Goal: Task Accomplishment & Management: Complete application form

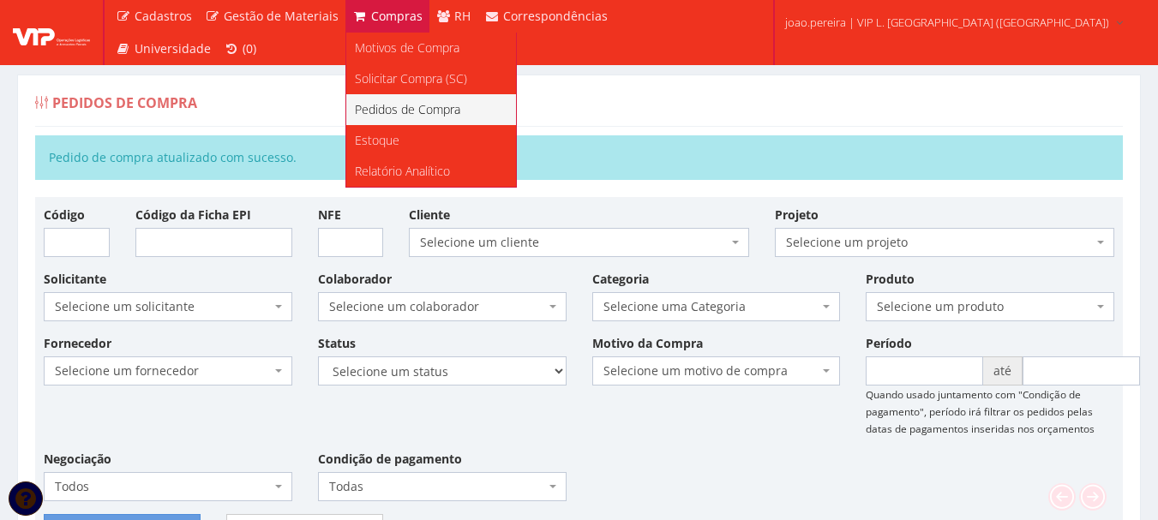
click at [381, 105] on span "Pedidos de Compra" at bounding box center [407, 109] width 105 height 16
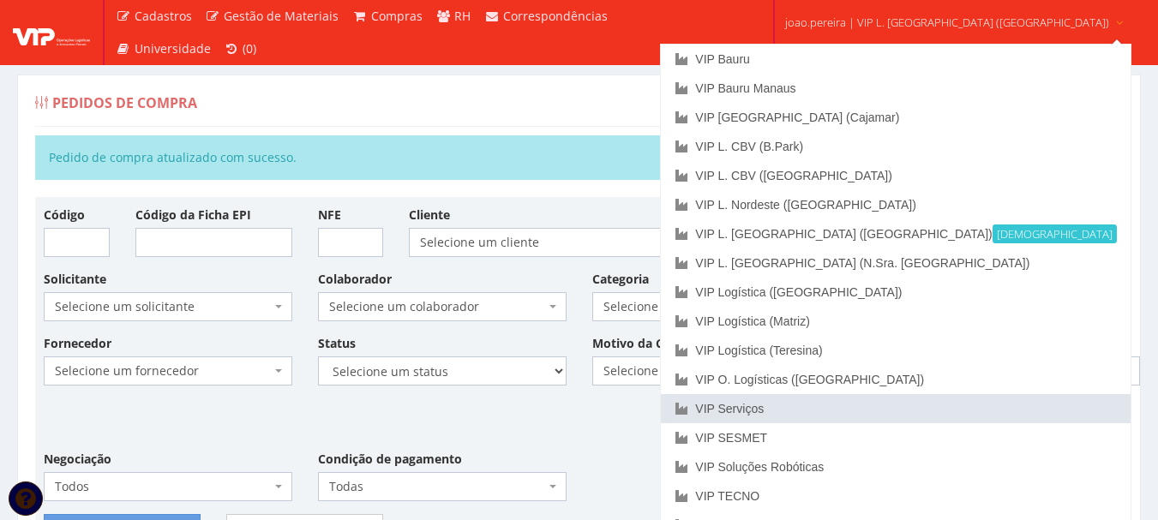
click at [845, 409] on link "VIP Serviços" at bounding box center [895, 408] width 469 height 29
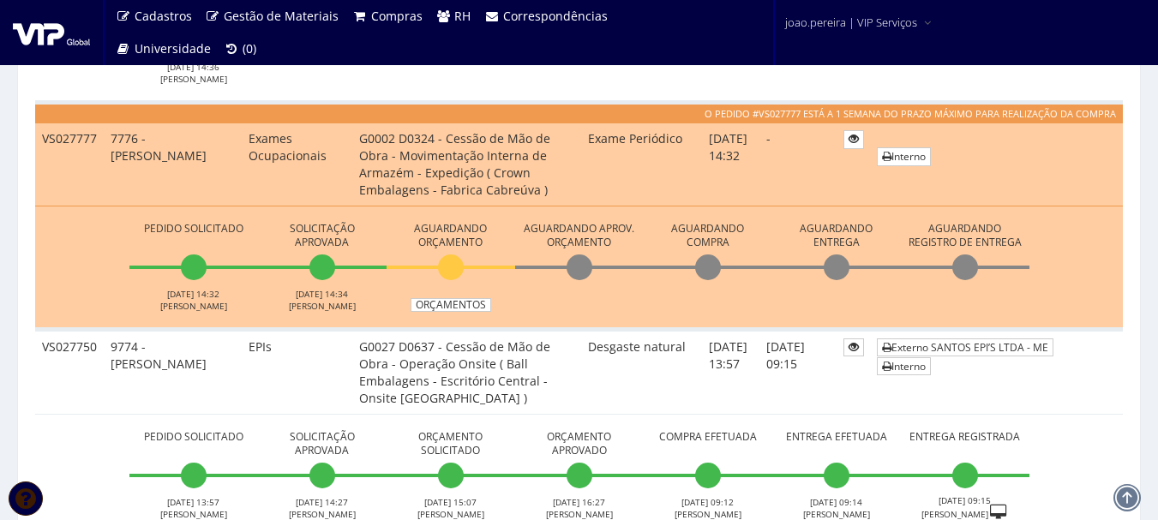
scroll to position [686, 0]
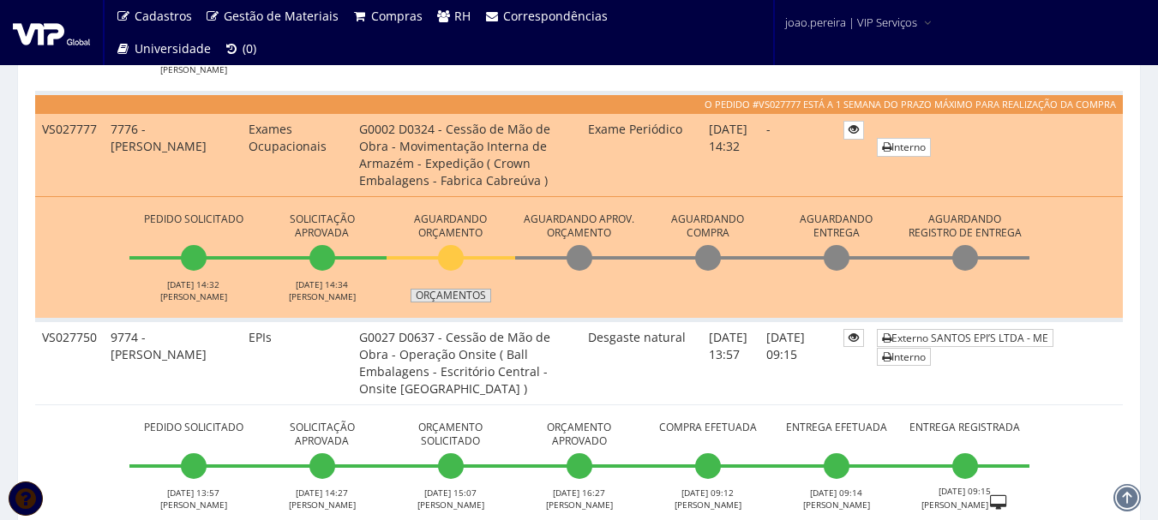
click at [456, 297] on link "Orçamentos" at bounding box center [451, 296] width 81 height 14
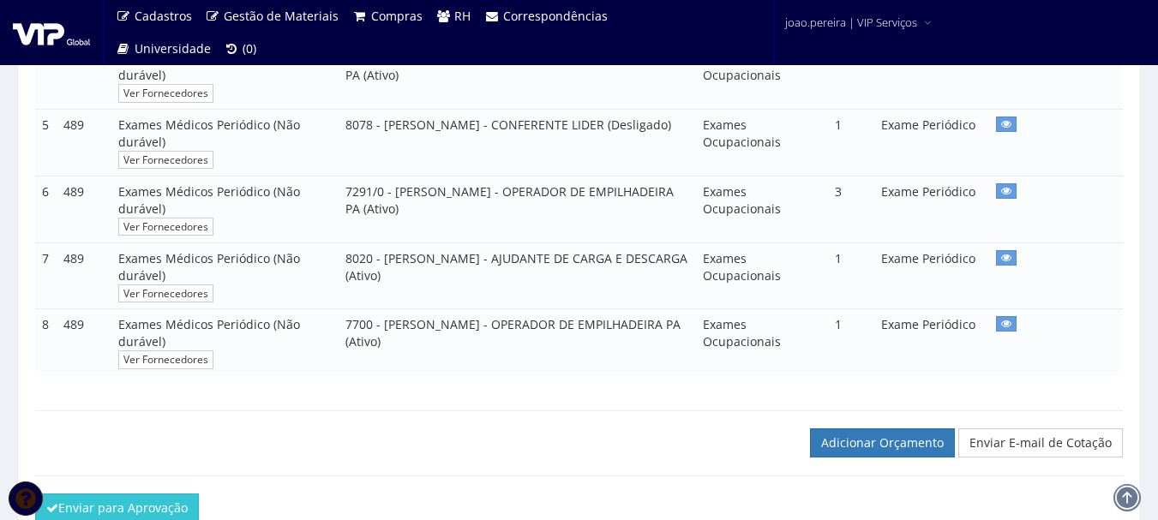
scroll to position [746, 0]
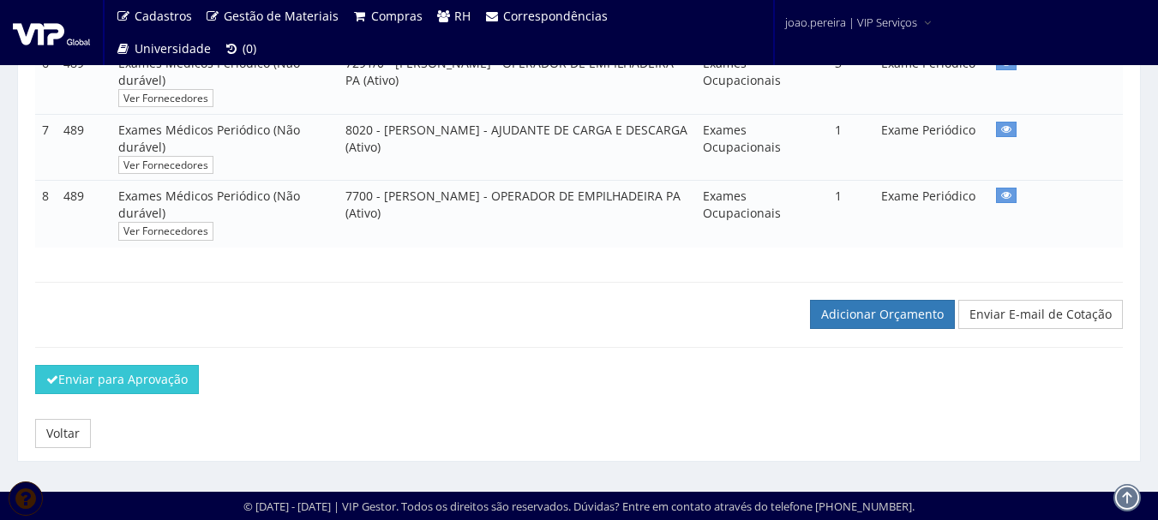
click at [856, 329] on div at bounding box center [579, 329] width 1114 height 1
click at [860, 313] on link "Adicionar Orçamento" at bounding box center [882, 314] width 145 height 29
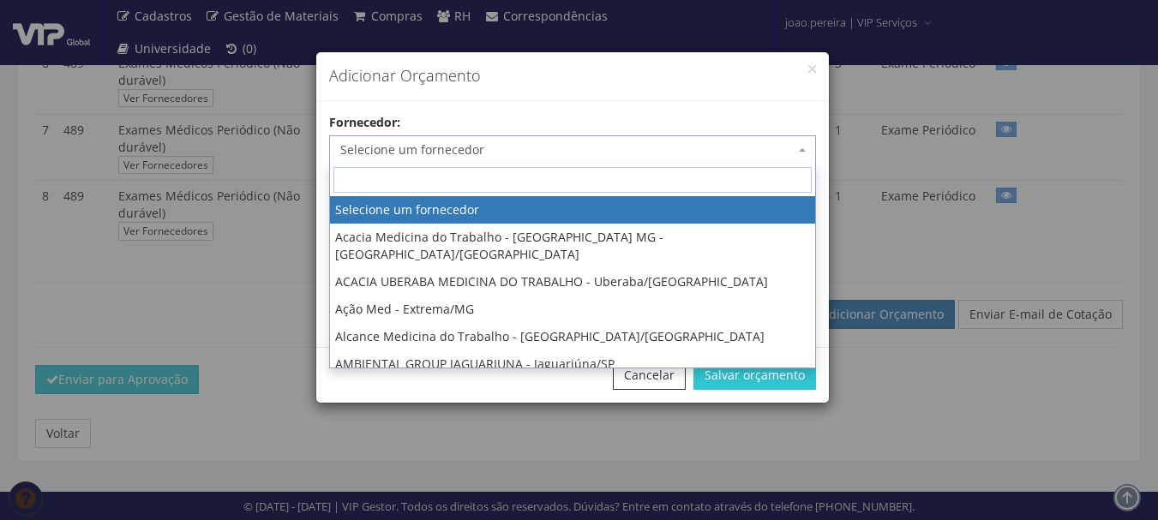
click at [510, 142] on span "Selecione um fornecedor" at bounding box center [567, 149] width 454 height 17
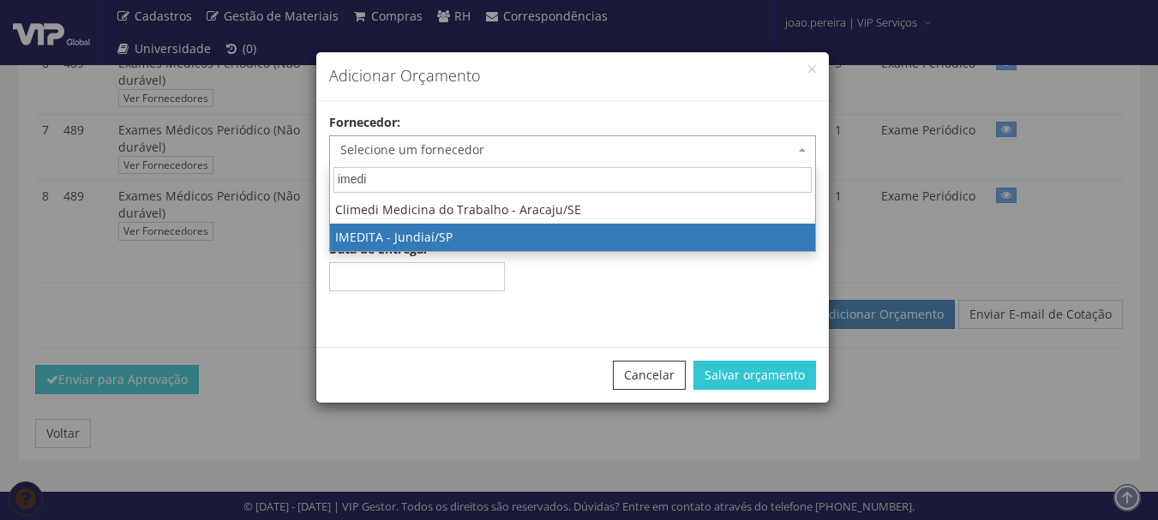
type input "imedi"
select select "601"
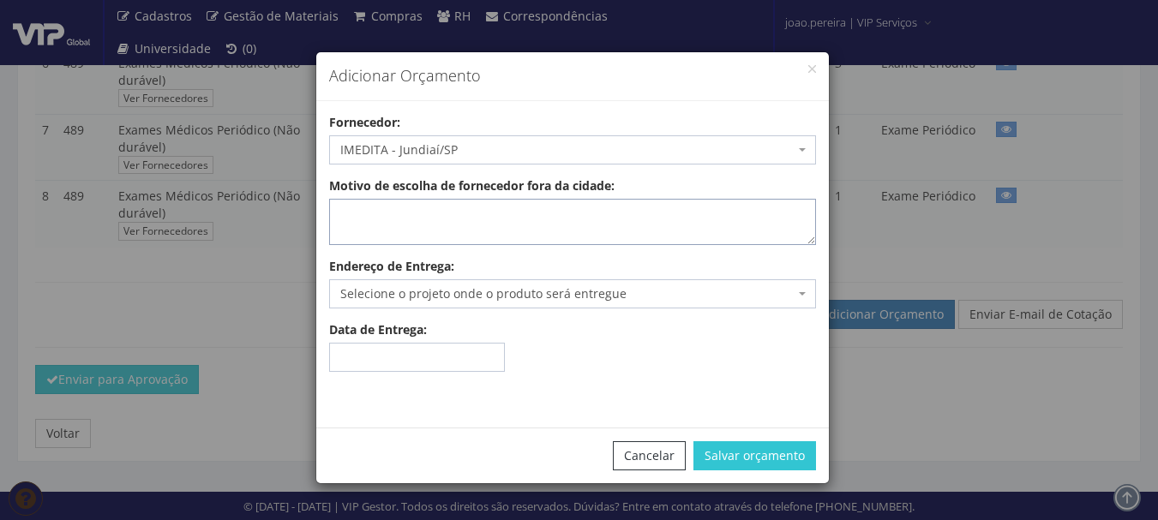
click at [409, 232] on textarea "Motivo de escolha de fornecedor fora da cidade:" at bounding box center [572, 222] width 487 height 46
click at [371, 213] on textarea "Motivo de escolha de fornecedor fora da cidade:" at bounding box center [572, 222] width 487 height 46
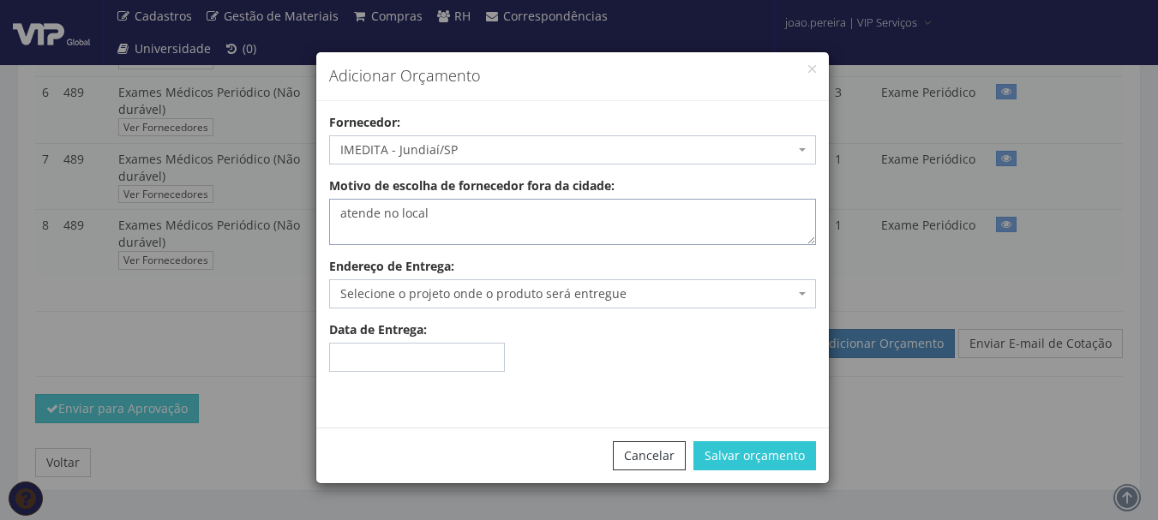
scroll to position [660, 0]
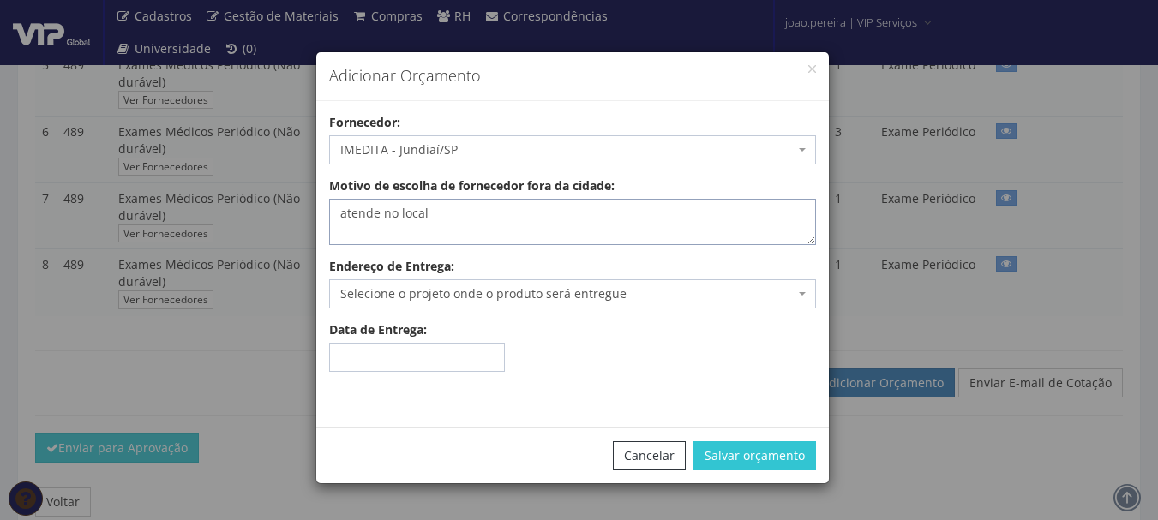
type textarea "atende no local"
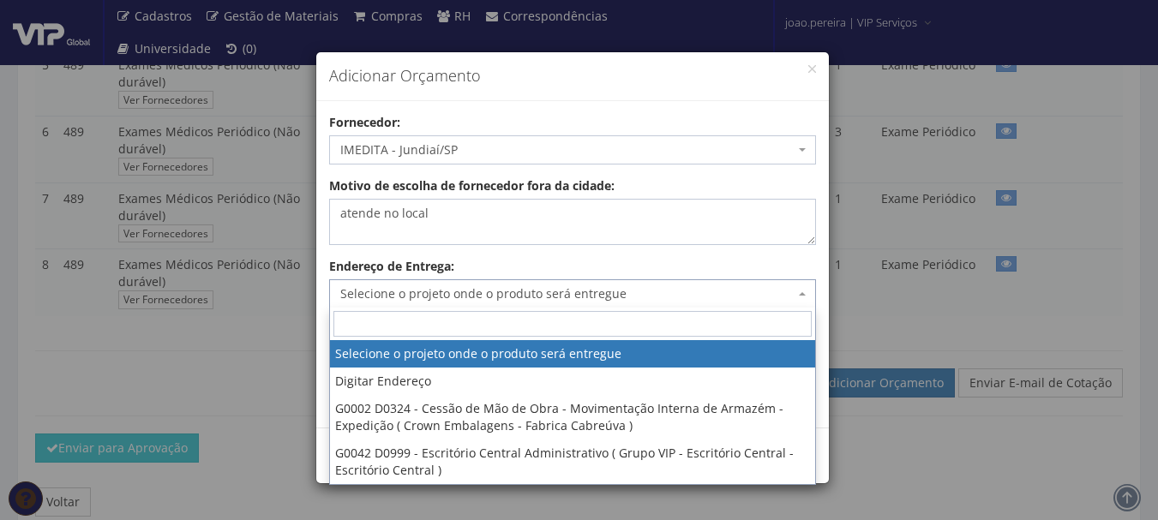
click at [398, 289] on span "Selecione o projeto onde o produto será entregue" at bounding box center [567, 293] width 454 height 17
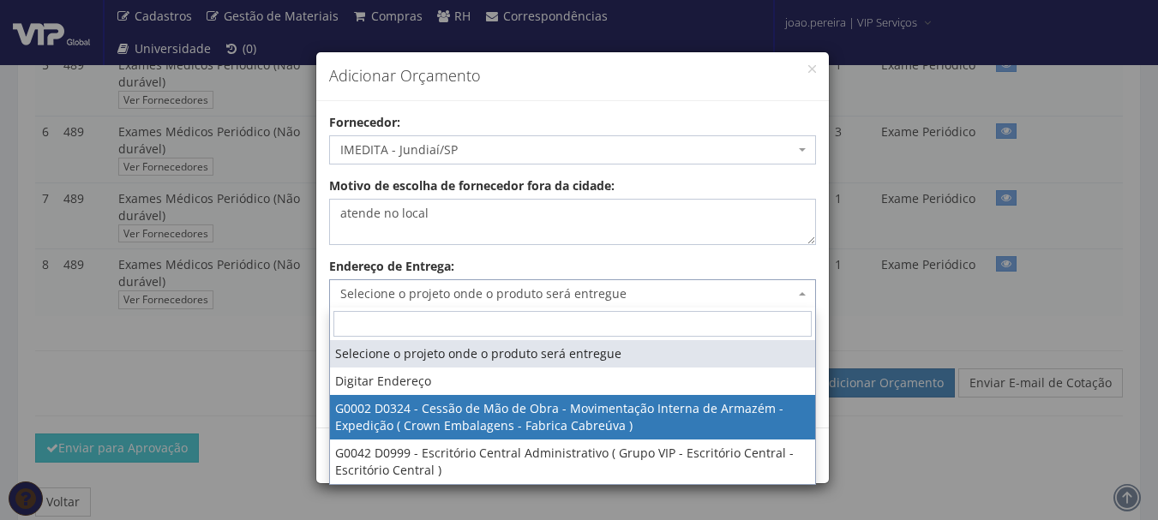
select select "2"
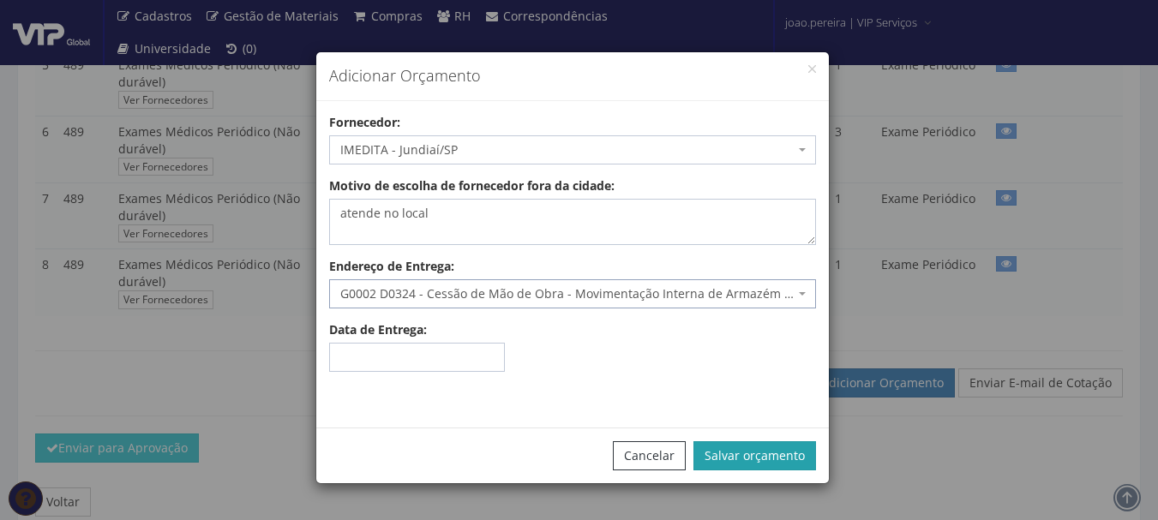
click at [776, 452] on button "Salvar orçamento" at bounding box center [755, 455] width 123 height 29
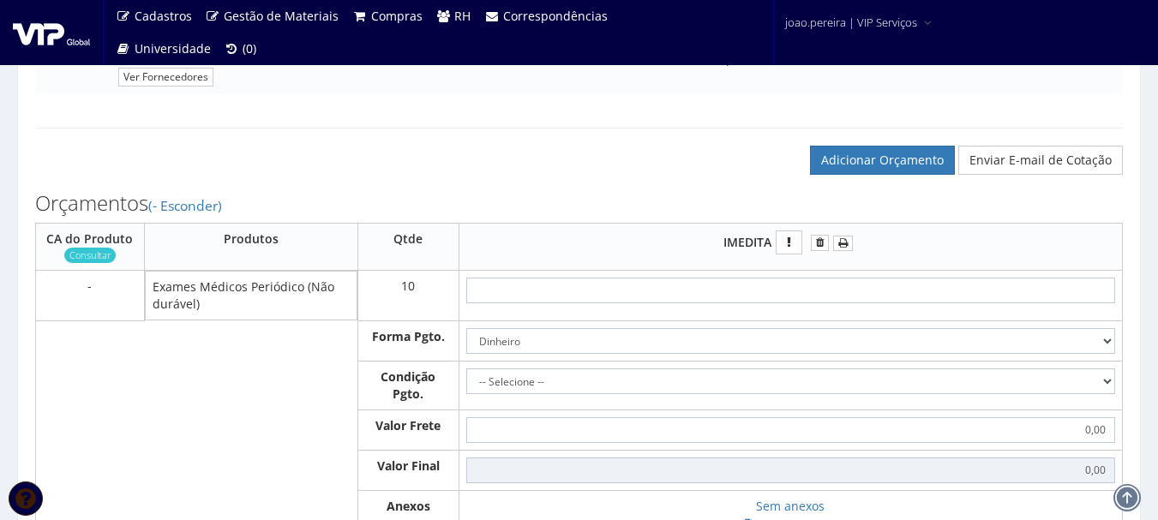
scroll to position [943, 0]
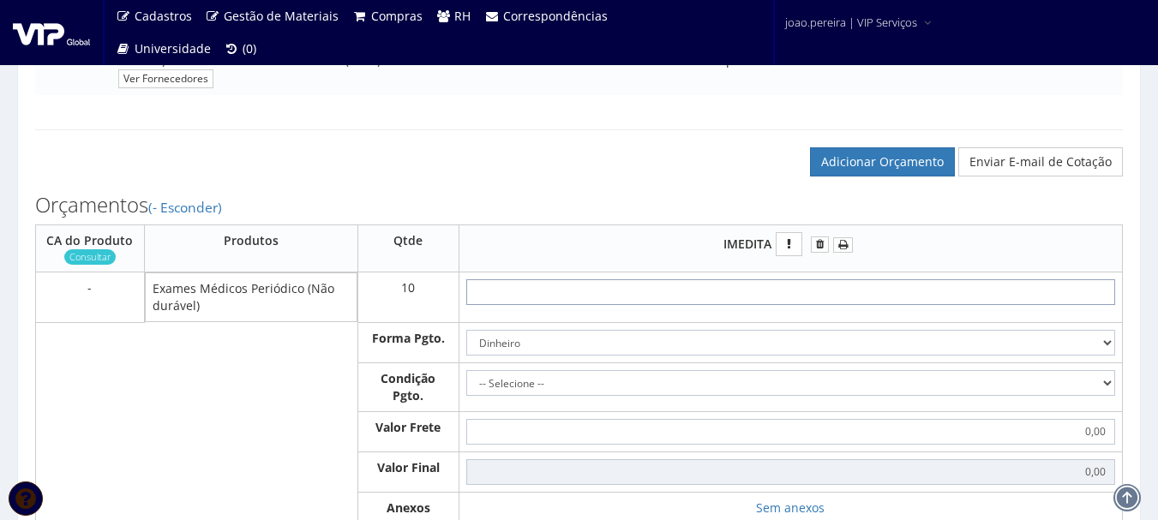
click at [843, 305] on input "text" at bounding box center [790, 292] width 649 height 26
type input "4"
type input "40,00"
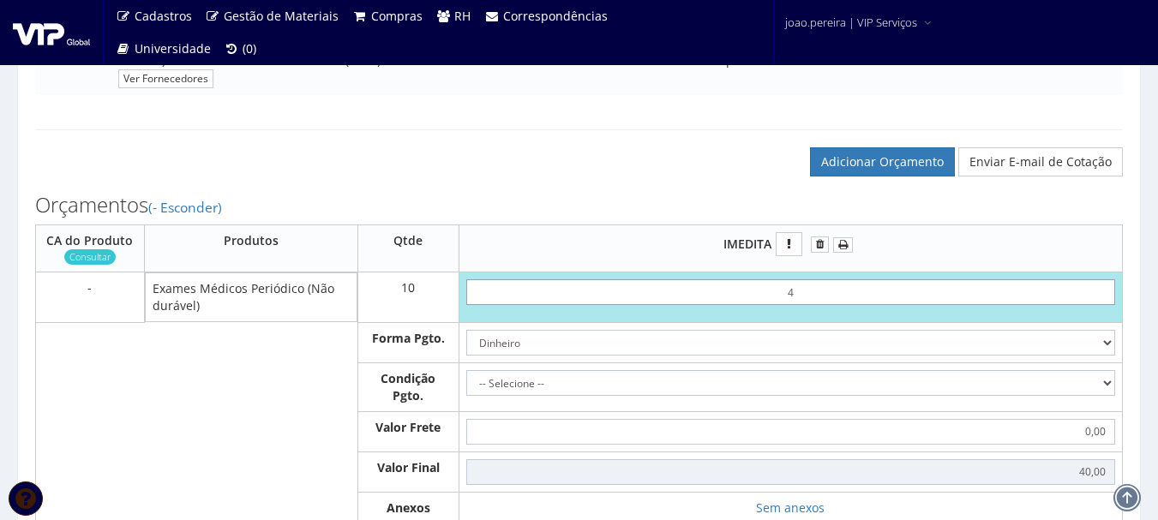
type input "40"
type input "400,00"
type input "4,00"
type input "40,00"
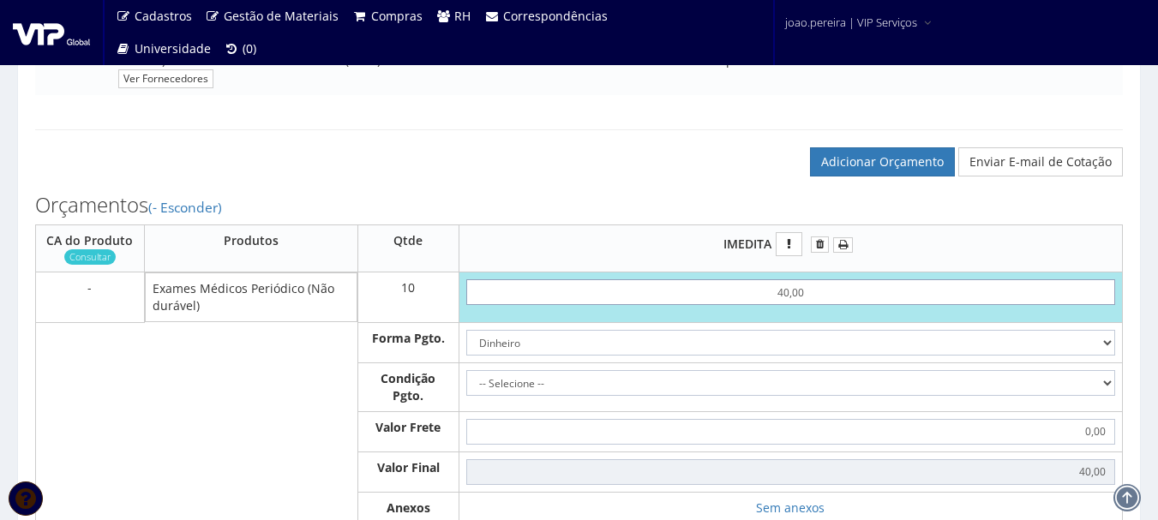
type input "400,00"
type input "4"
type input "0,00"
type input "1"
type input "10,00"
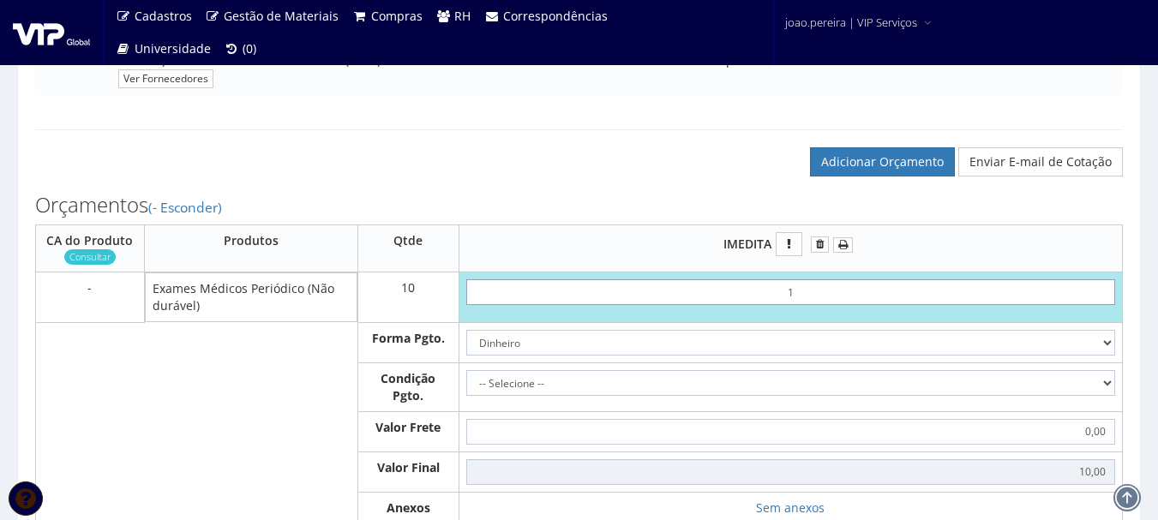
type input "13"
type input "130,00"
type input "1,35"
type input "13,50"
type input "13,54"
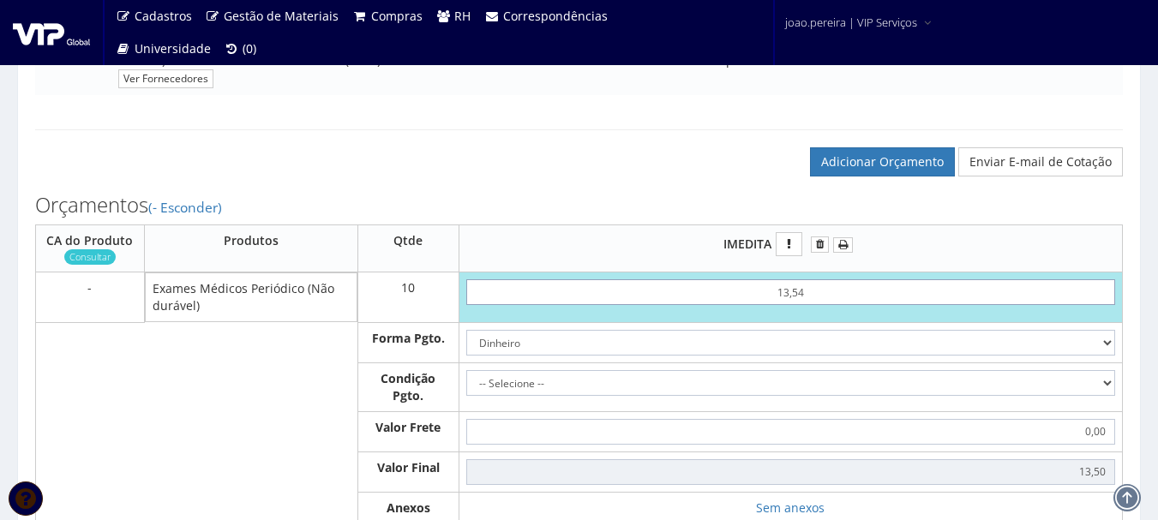
type input "135,40"
type input "1354,00"
type input "135,40"
click at [1106, 396] on select "-- Selecione -- À vista 7 dias 10 dias" at bounding box center [790, 383] width 649 height 26
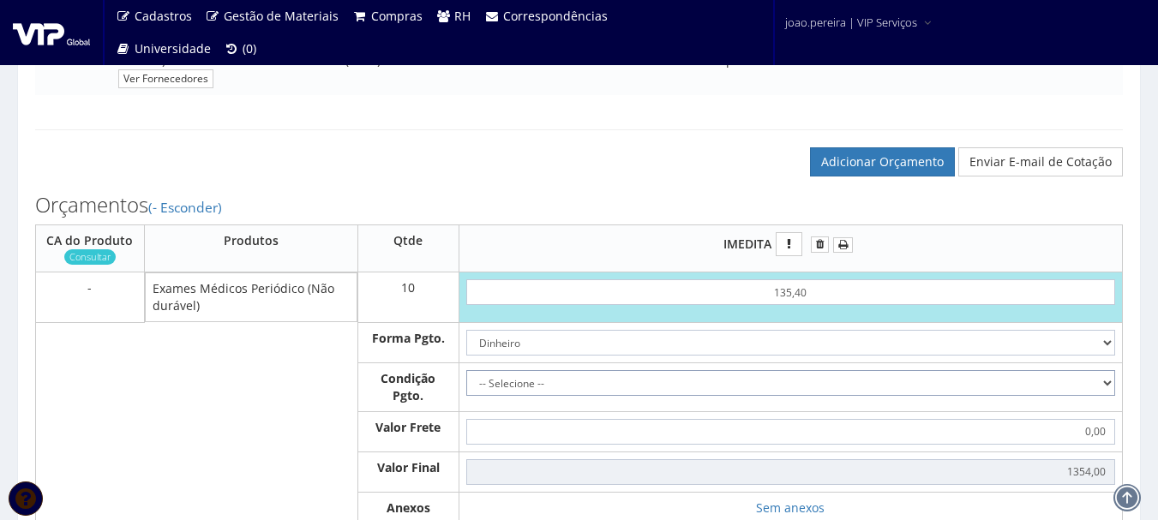
select select "0"
click at [466, 387] on select "-- Selecione -- À vista 7 dias 10 dias" at bounding box center [790, 383] width 649 height 26
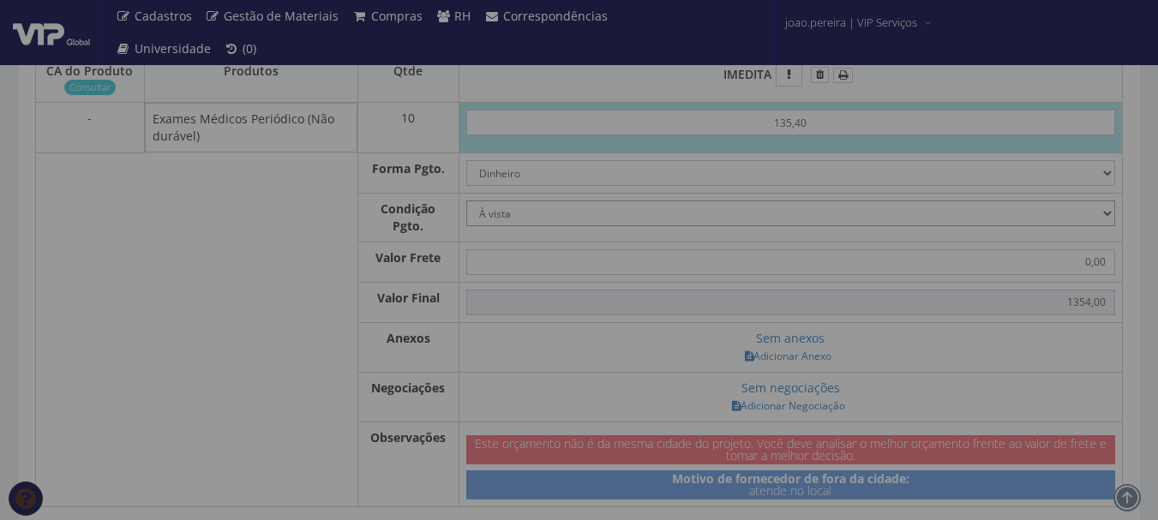
scroll to position [1114, 0]
type input "1.354,00"
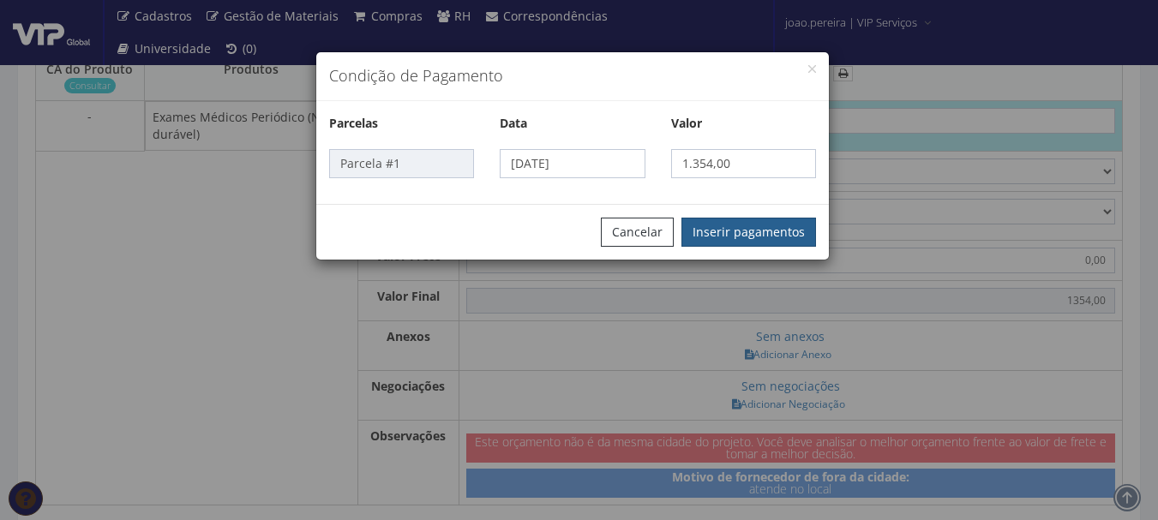
click at [767, 236] on button "Inserir pagamentos" at bounding box center [749, 232] width 135 height 29
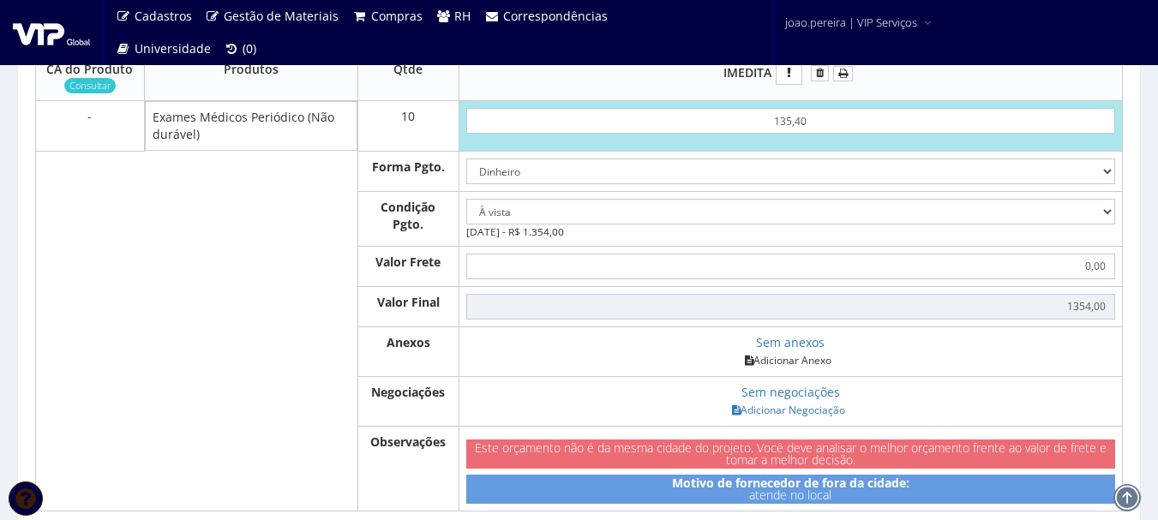
click at [802, 369] on link "Adicionar Anexo" at bounding box center [788, 360] width 97 height 18
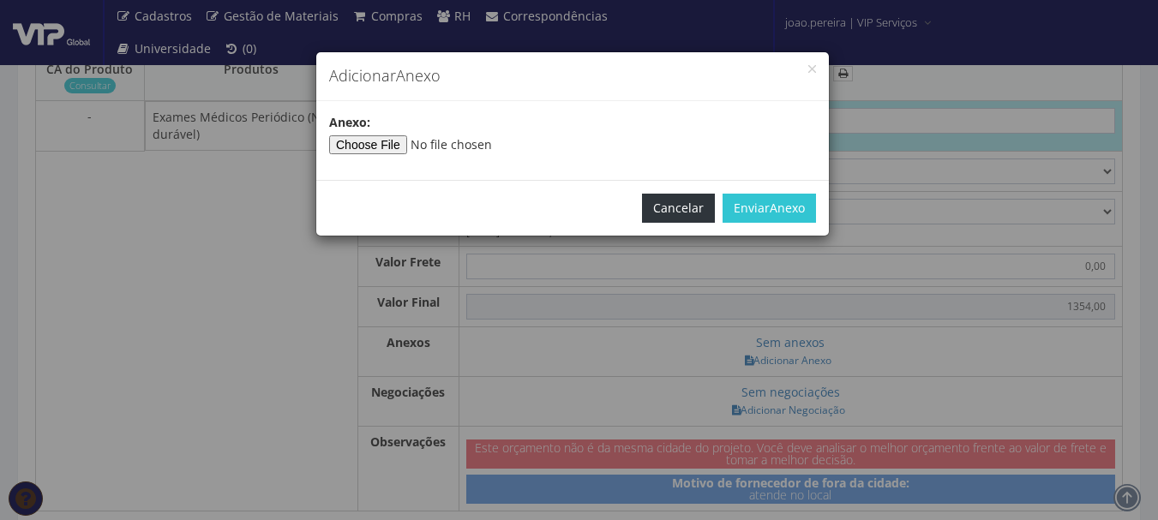
click at [679, 207] on button "Cancelar" at bounding box center [678, 208] width 73 height 29
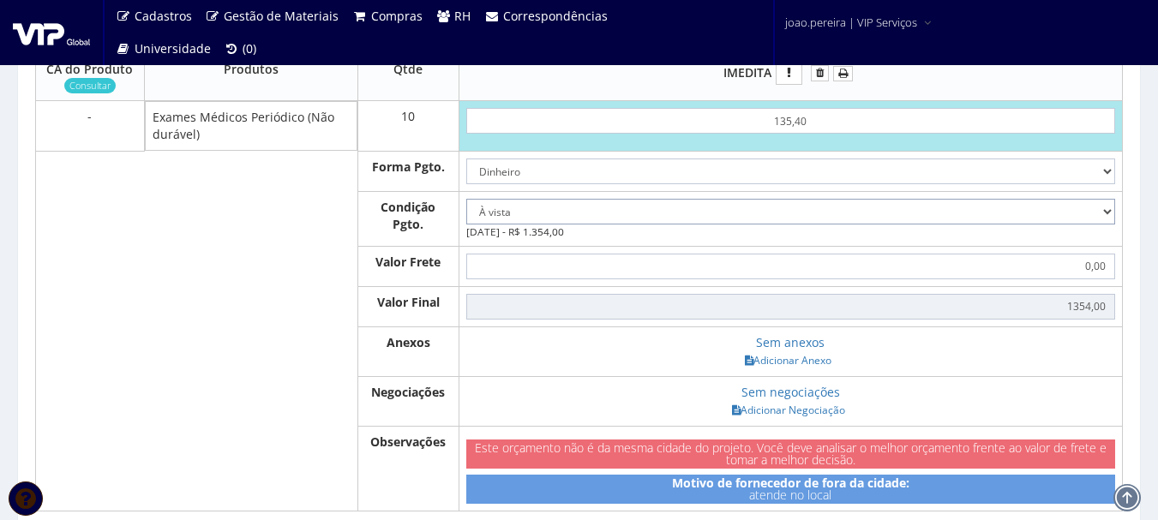
click at [1112, 225] on select "-- Selecione -- À vista 7 dias 10 dias" at bounding box center [790, 212] width 649 height 26
select select "outros"
click at [466, 215] on select "-- Selecione -- À vista 7 dias 10 dias" at bounding box center [790, 212] width 649 height 26
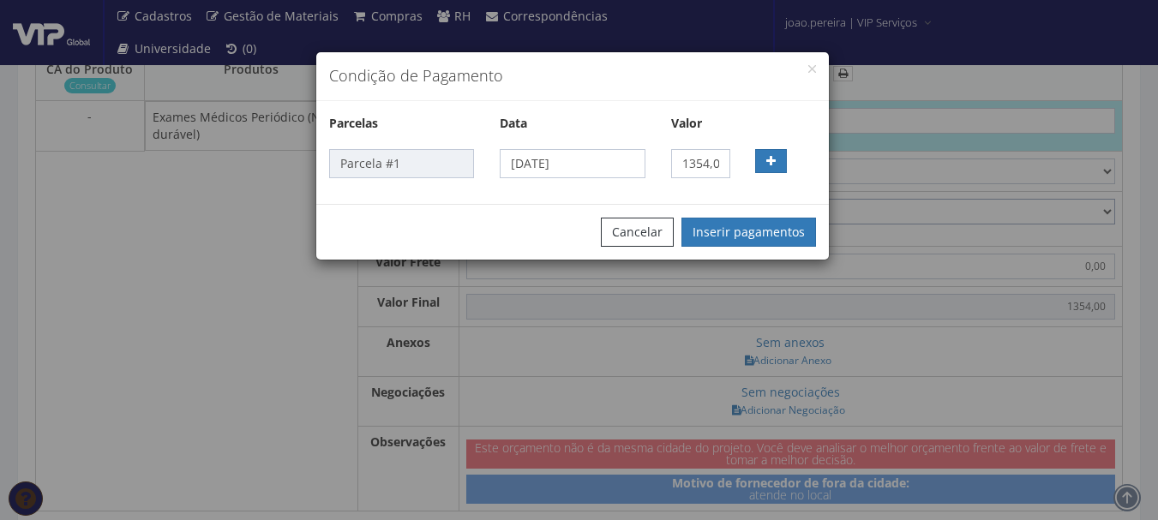
type input "1.354,00"
click at [624, 226] on button "Cancelar" at bounding box center [637, 232] width 73 height 29
select select
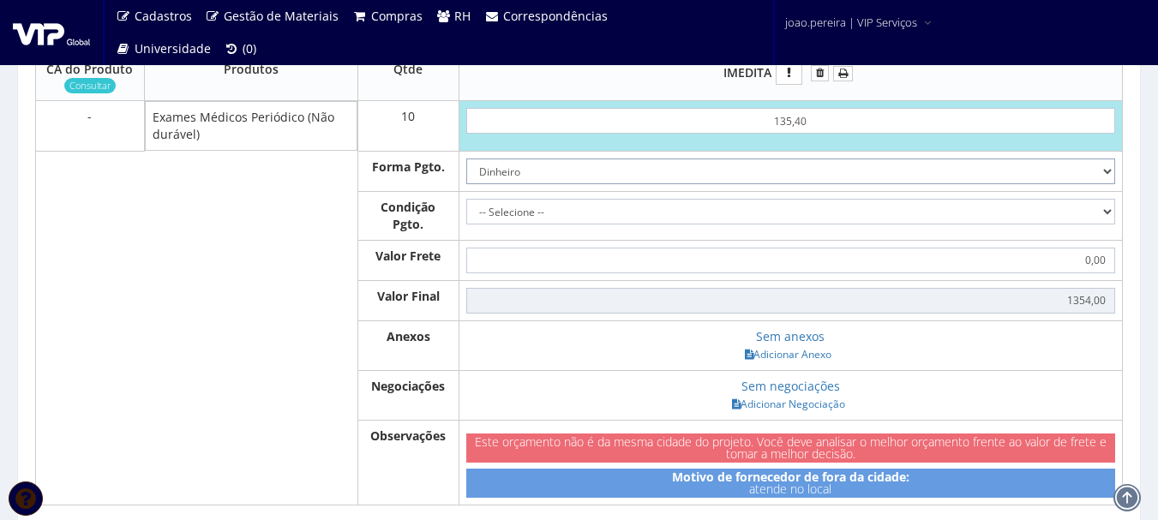
click at [1102, 184] on select "Dinheiro Boleto Bancário Depósito Transferência Bancária Cartão de Crédito Cart…" at bounding box center [790, 172] width 649 height 26
select select "1"
click at [466, 175] on select "Dinheiro Boleto Bancário Depósito Transferência Bancária Cartão de Crédito Cart…" at bounding box center [790, 172] width 649 height 26
click at [1110, 225] on select "-- Selecione -- À vista 7 dias 10 dias" at bounding box center [790, 212] width 649 height 26
select select "90"
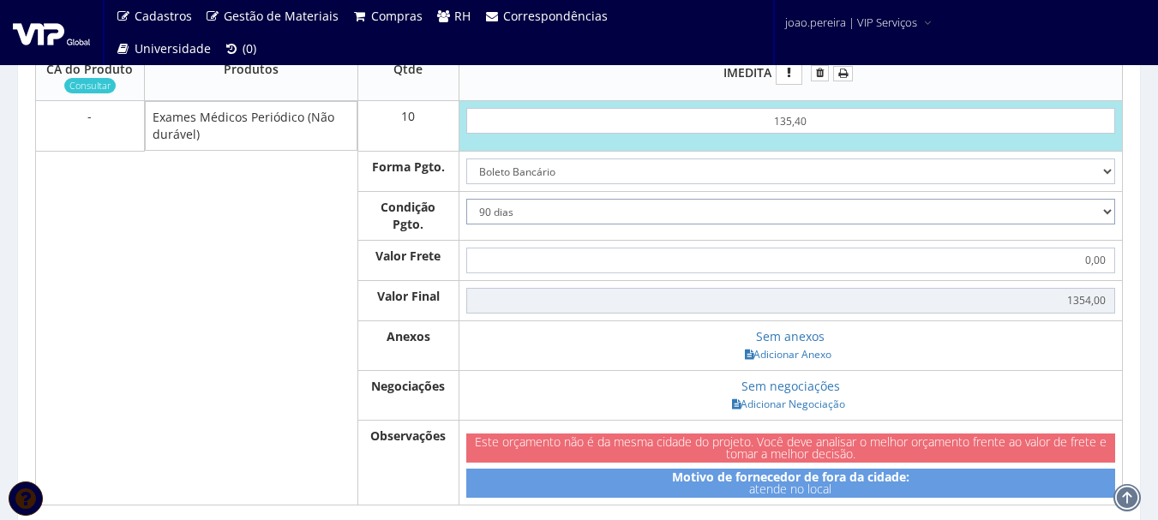
click at [466, 215] on select "-- Selecione -- À vista 7 dias 10 dias" at bounding box center [790, 212] width 649 height 26
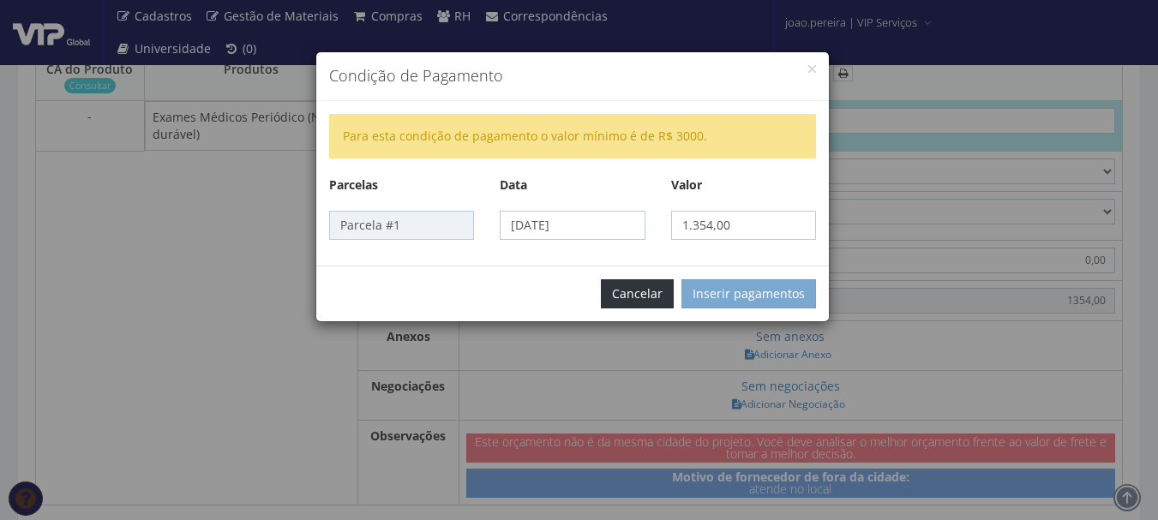
click at [628, 303] on button "Cancelar" at bounding box center [637, 293] width 73 height 29
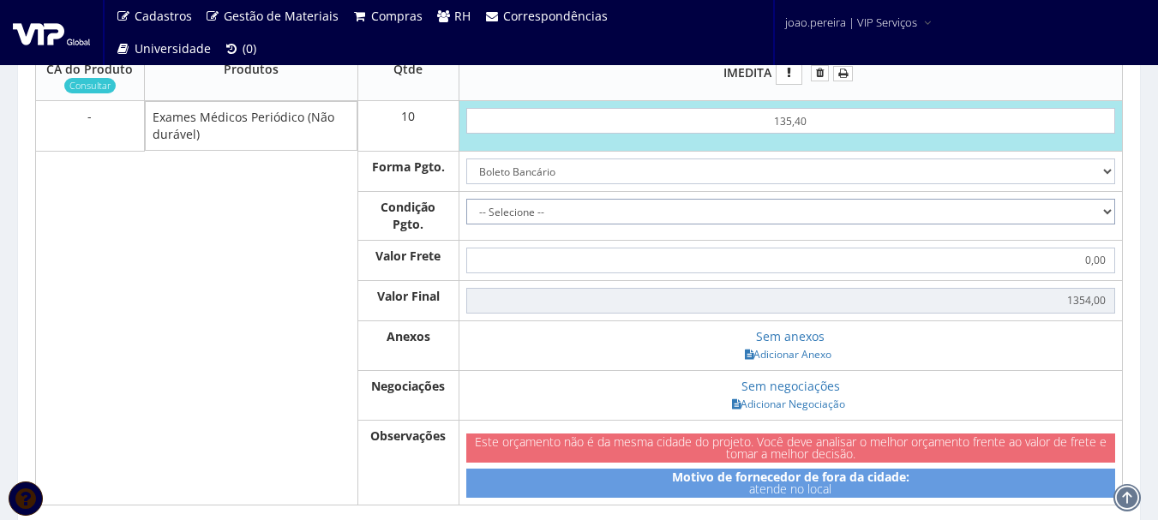
drag, startPoint x: 1107, startPoint y: 228, endPoint x: 1092, endPoint y: 232, distance: 15.2
click at [1107, 225] on select "-- Selecione -- À vista 7 dias 10 dias" at bounding box center [790, 212] width 649 height 26
select select "outros"
click at [466, 215] on select "-- Selecione -- À vista 7 dias 10 dias" at bounding box center [790, 212] width 649 height 26
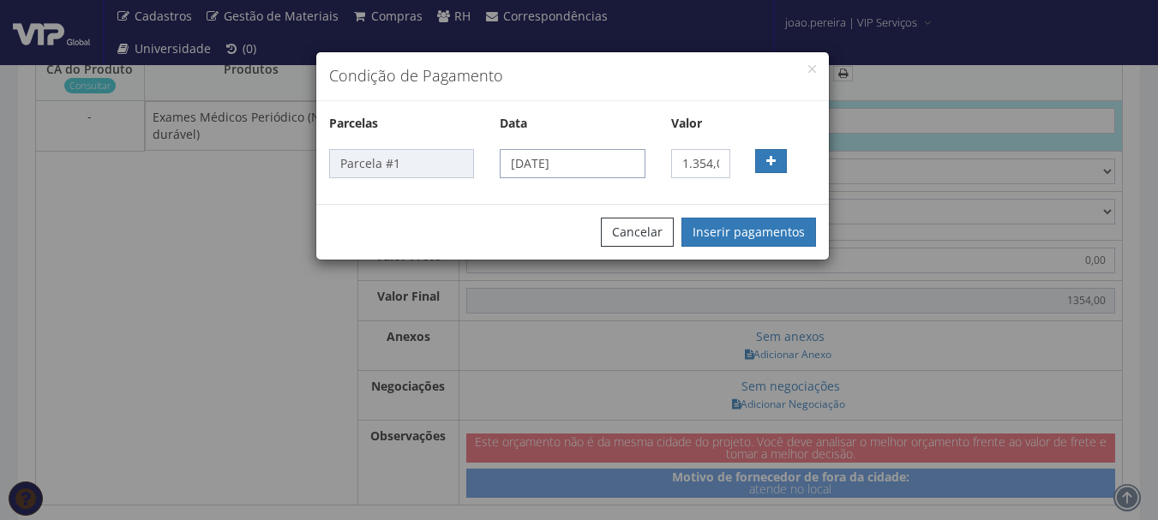
click at [606, 157] on input "03/10/2025" at bounding box center [572, 163] width 145 height 29
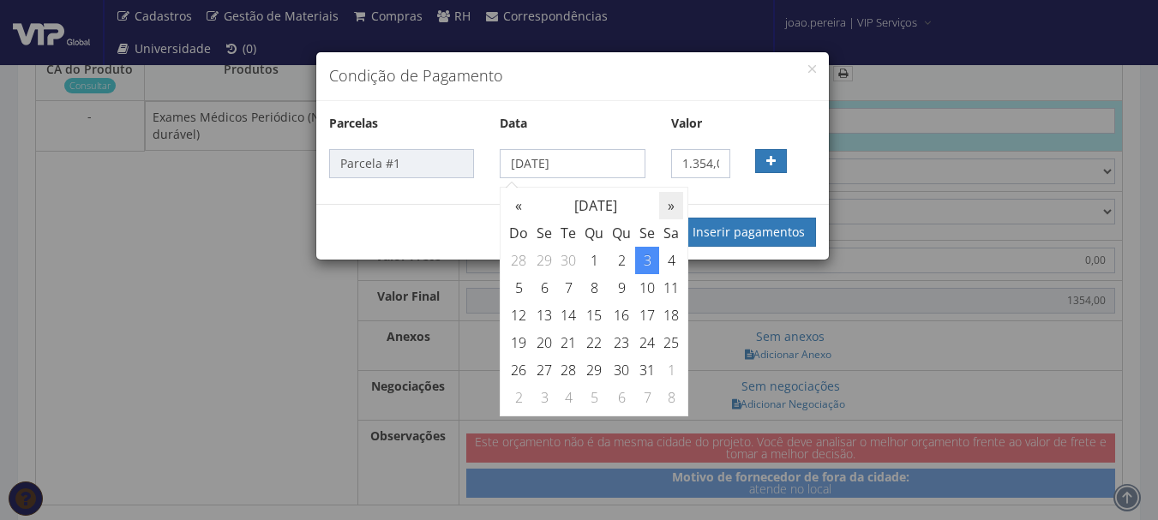
click at [676, 208] on th "»" at bounding box center [671, 205] width 24 height 27
click at [519, 398] on td "30" at bounding box center [518, 397] width 27 height 27
type input "30/11/2025"
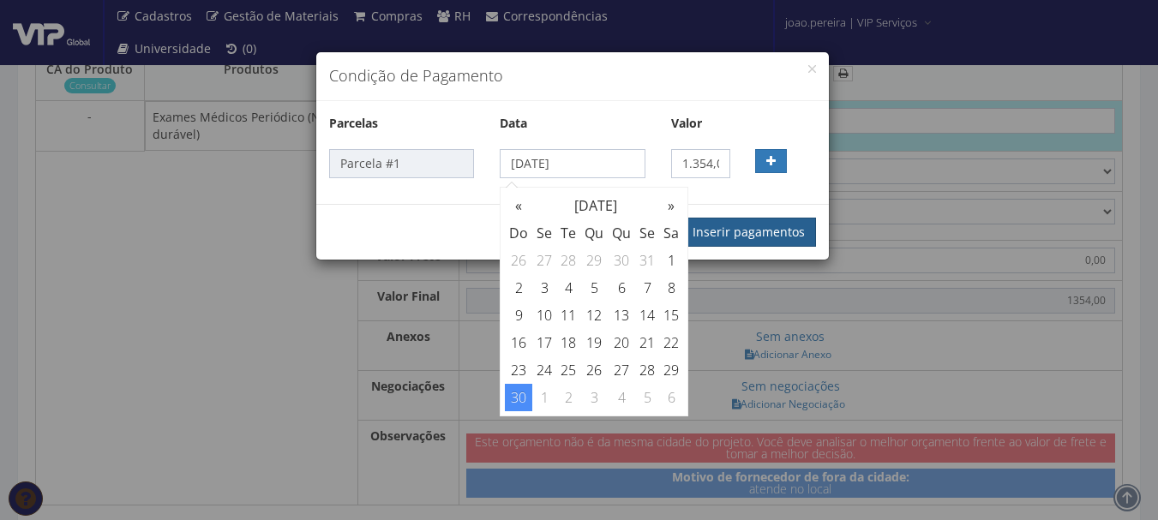
click at [784, 230] on button "Inserir pagamentos" at bounding box center [749, 232] width 135 height 29
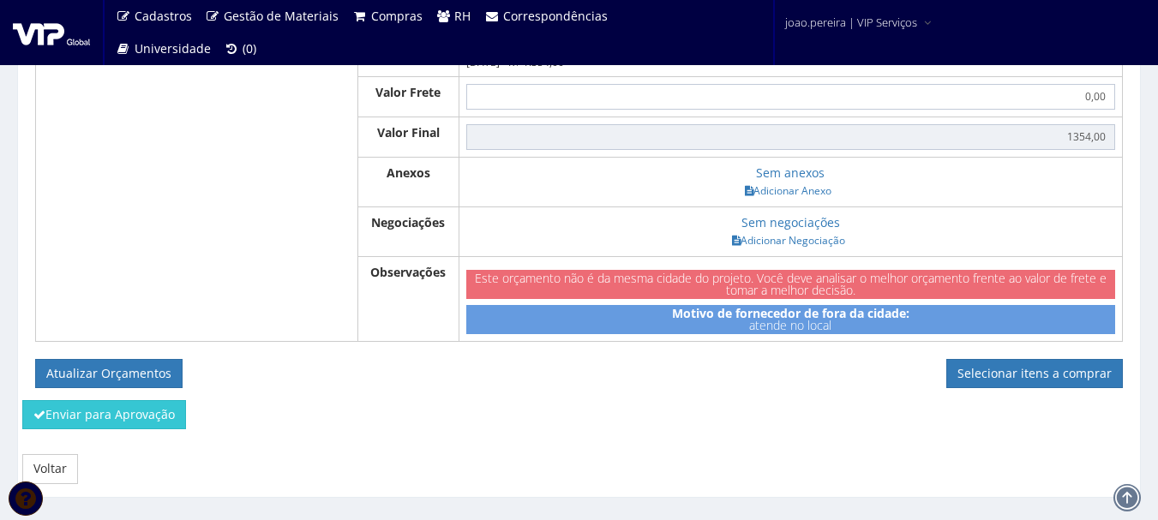
scroll to position [1286, 0]
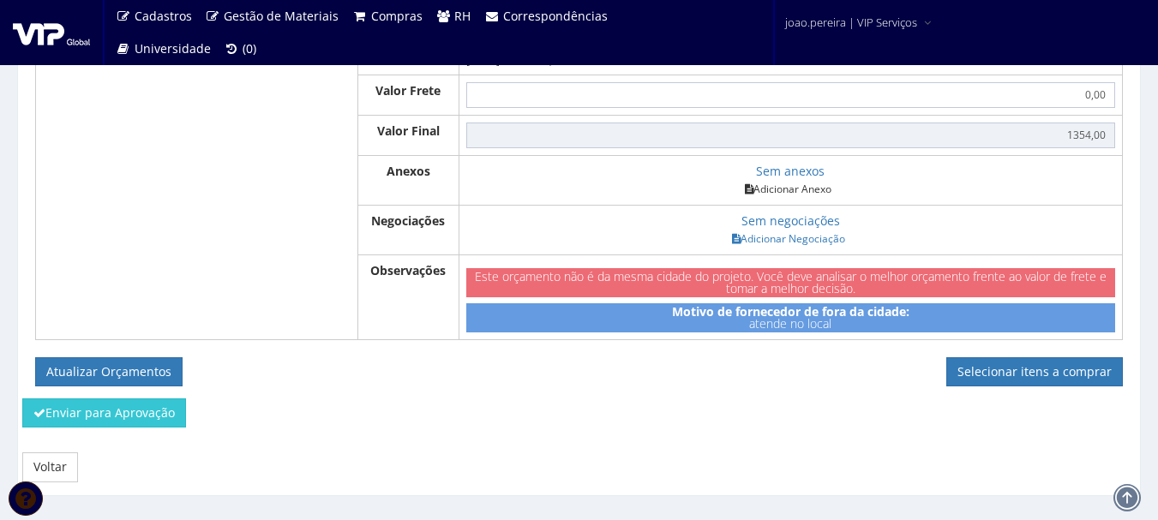
click at [796, 198] on link "Adicionar Anexo" at bounding box center [788, 189] width 97 height 18
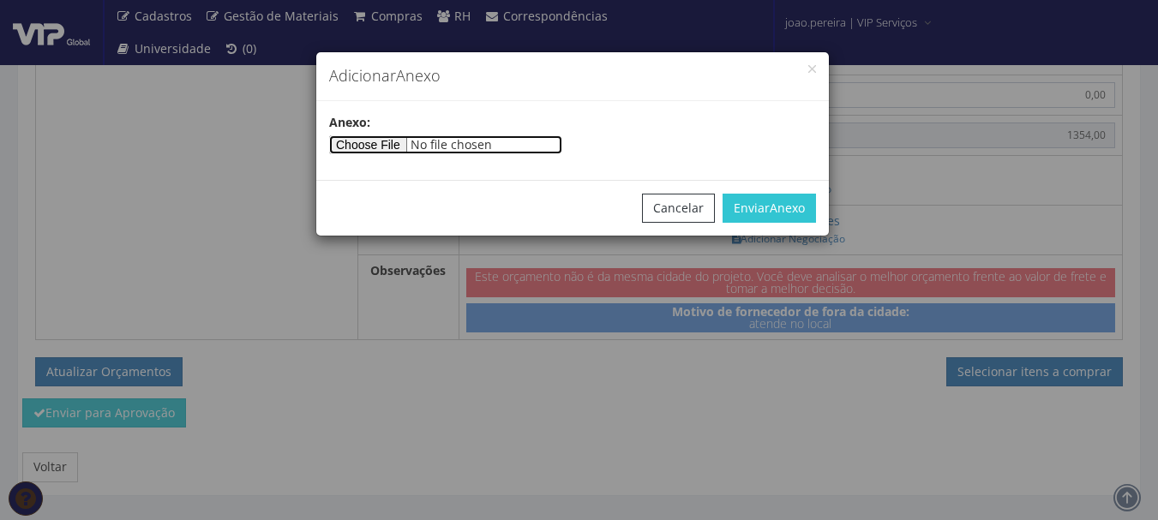
click at [392, 139] on input"] "file" at bounding box center [445, 144] width 233 height 19
type input"] "C:\fakepath\Vip Serviços Gerais.xlsx"
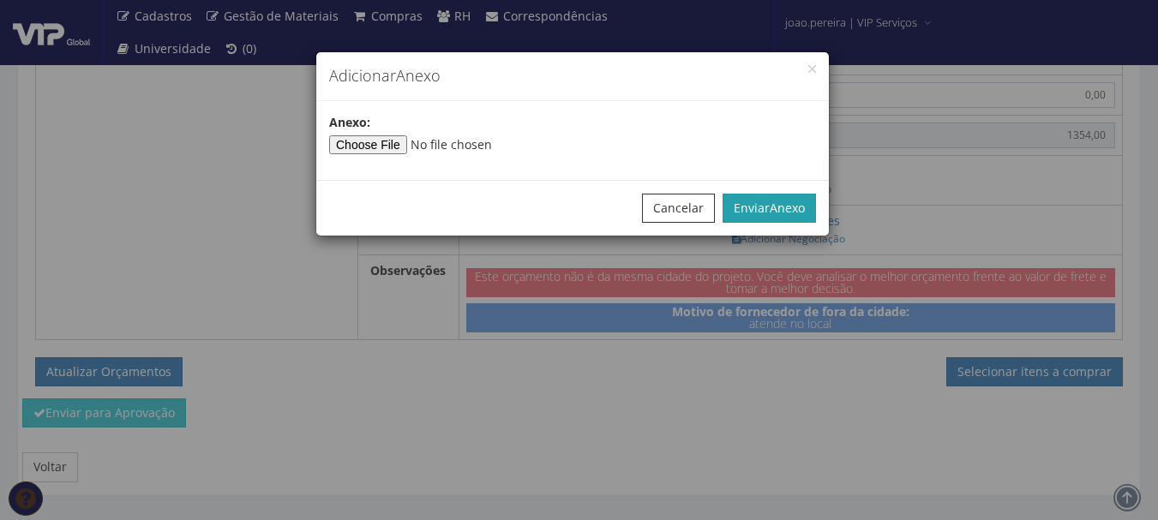
click at [799, 215] on span "Anexo" at bounding box center [787, 208] width 35 height 16
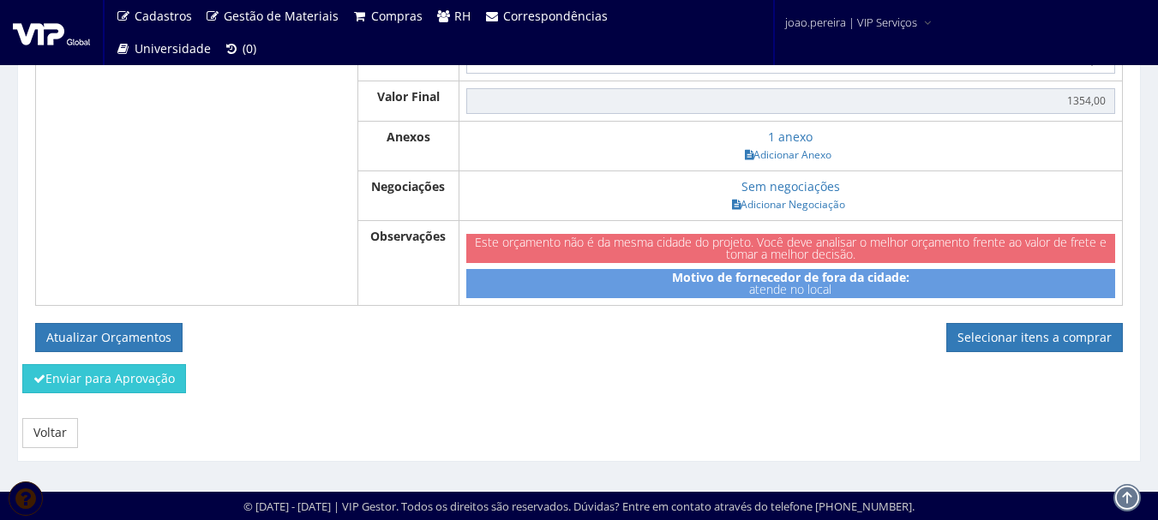
scroll to position [1337, 0]
click at [996, 328] on link "Selecionar itens a comprar" at bounding box center [1034, 337] width 177 height 29
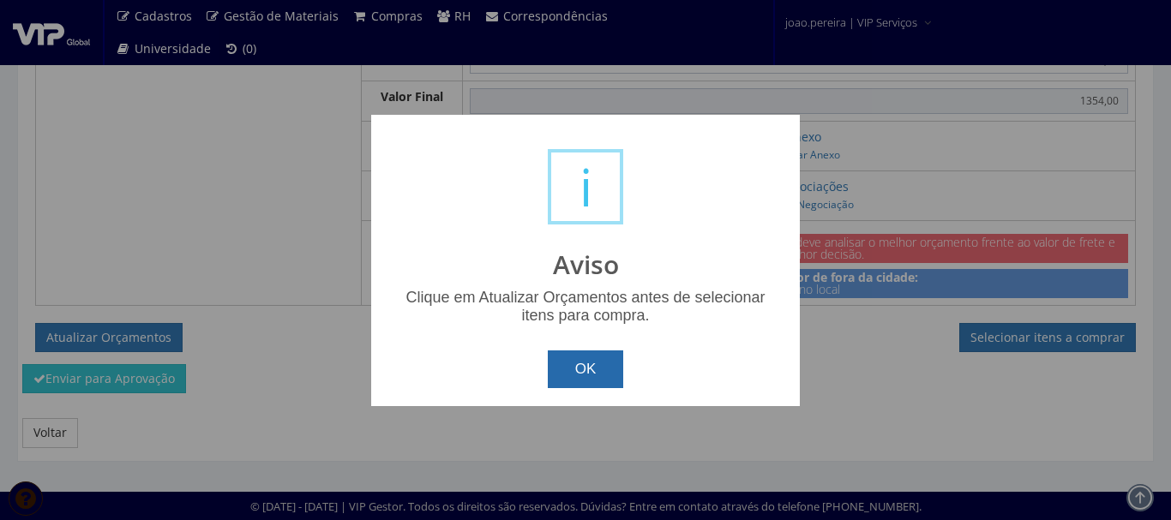
click at [592, 365] on button "OK" at bounding box center [586, 370] width 76 height 38
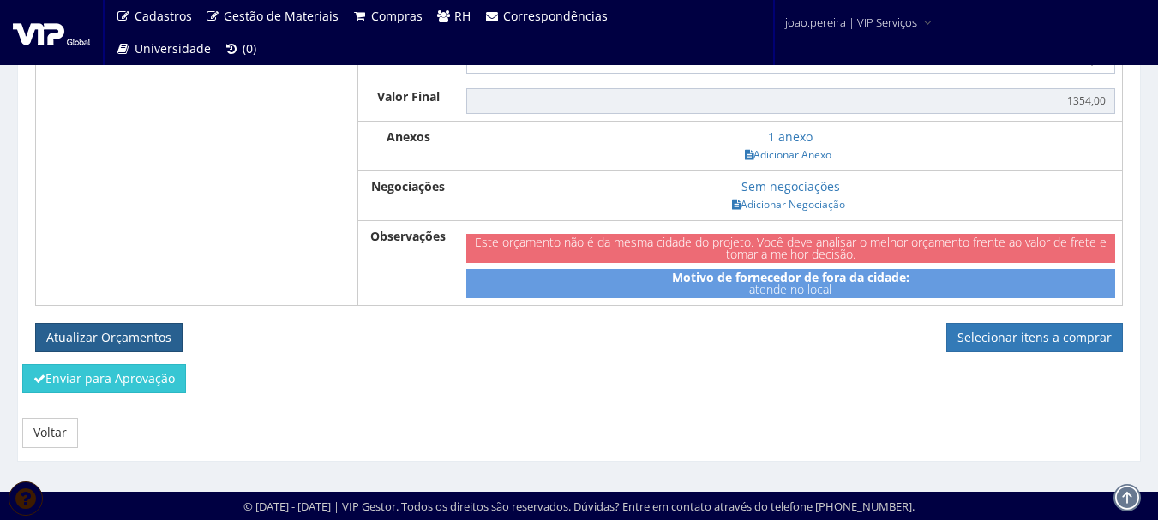
drag, startPoint x: 158, startPoint y: 337, endPoint x: 175, endPoint y: 333, distance: 17.7
click at [159, 335] on button "Atualizar Orçamentos" at bounding box center [108, 337] width 147 height 29
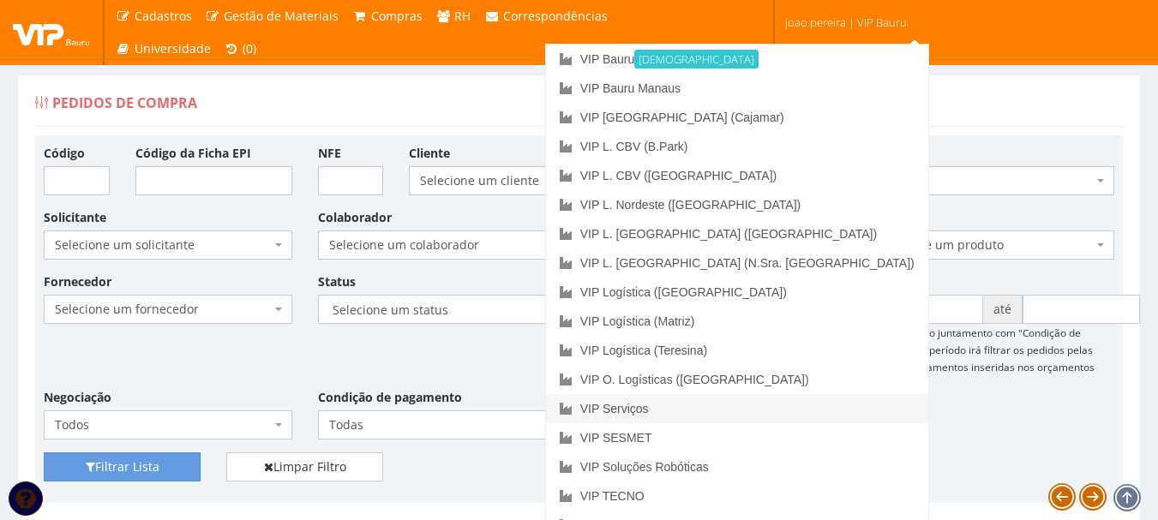
click at [769, 416] on link "VIP Serviços" at bounding box center [737, 408] width 382 height 29
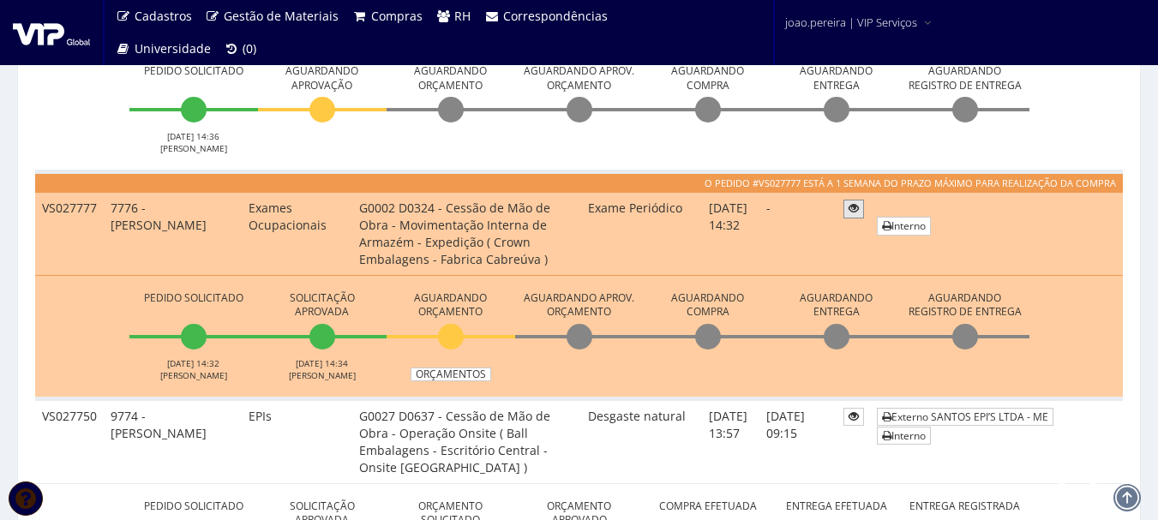
scroll to position [600, 0]
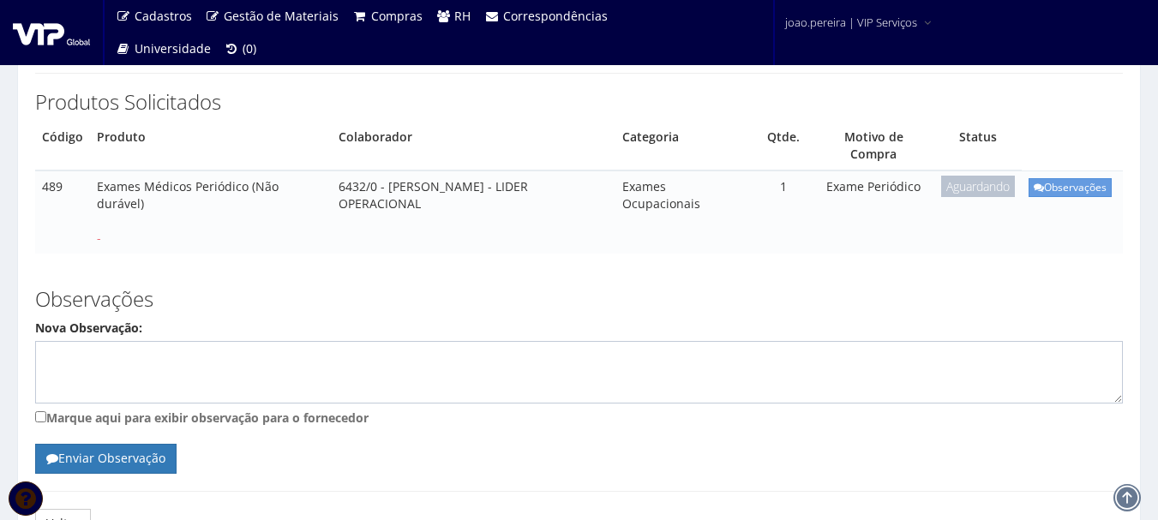
scroll to position [237, 0]
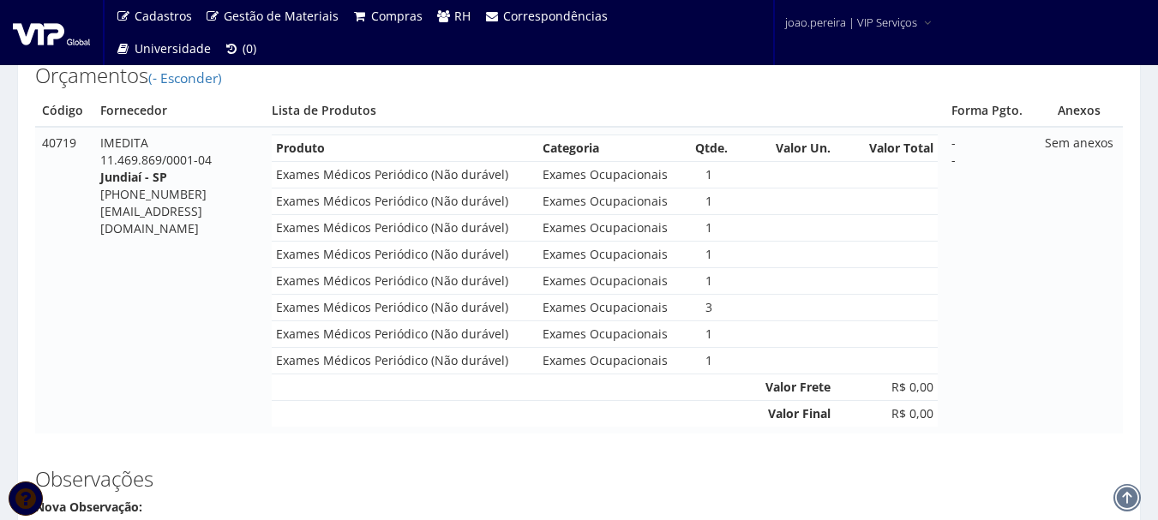
scroll to position [1053, 0]
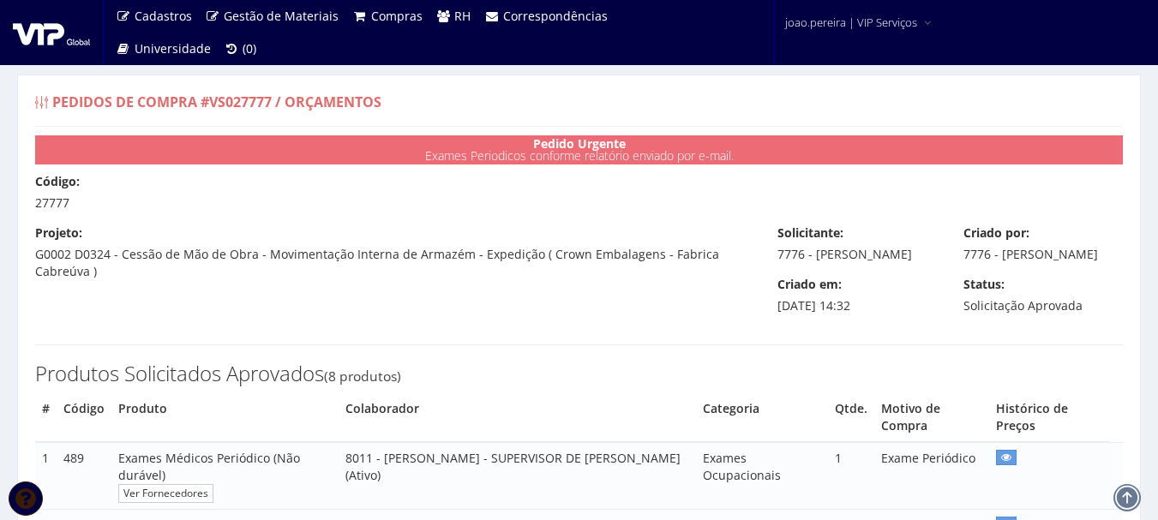
select select "outros"
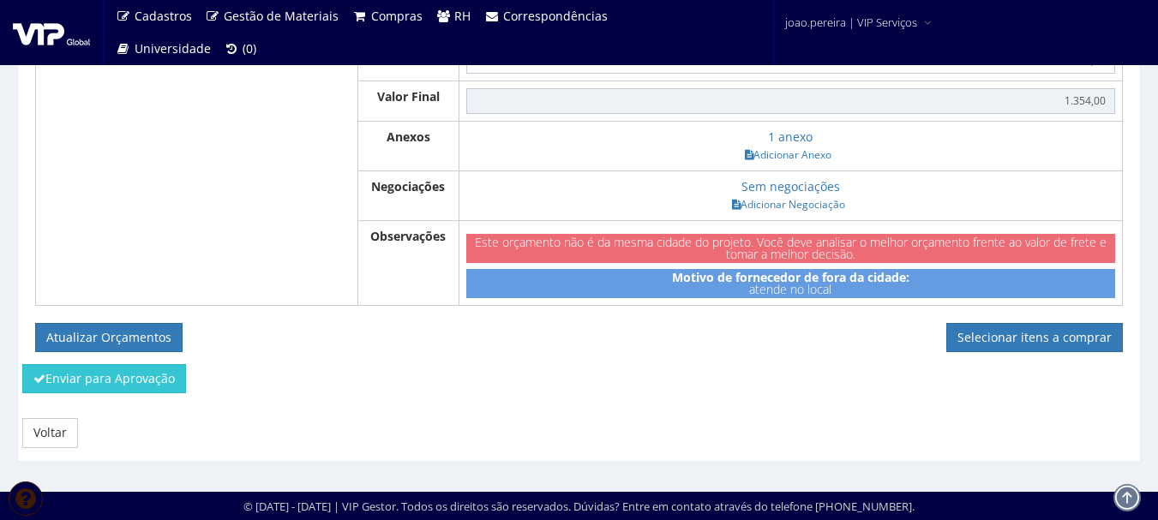
scroll to position [1276, 0]
click at [1014, 330] on link "Selecionar itens a comprar" at bounding box center [1034, 337] width 177 height 29
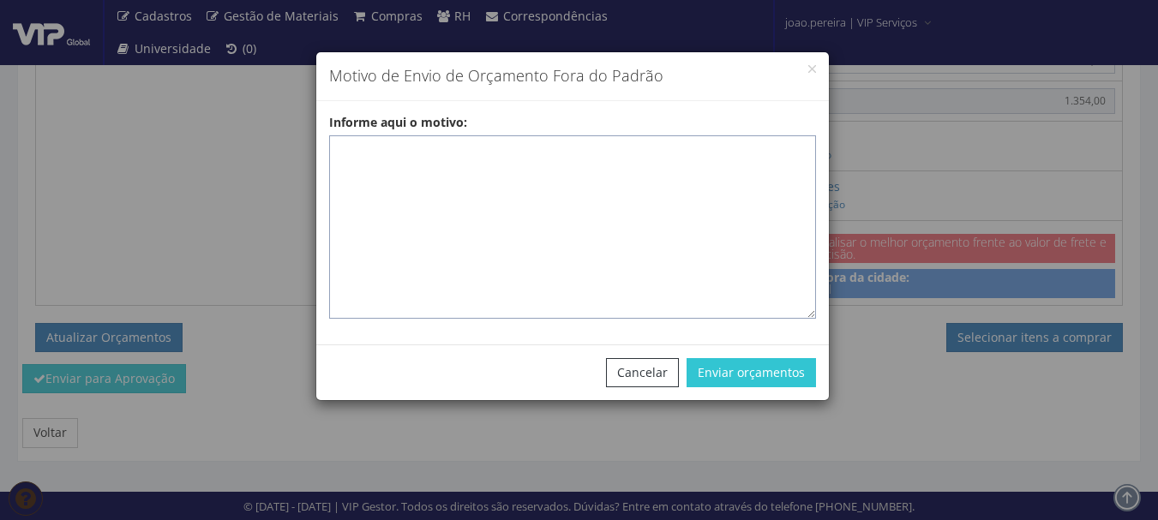
click at [492, 142] on textarea "Informe aqui o motivo:" at bounding box center [572, 226] width 487 height 183
click at [444, 165] on textarea "Informe aqui o motivo:" at bounding box center [572, 226] width 487 height 183
paste textarea "EXAMES ASO - Exames realizados em clinica homologada que atende na região."
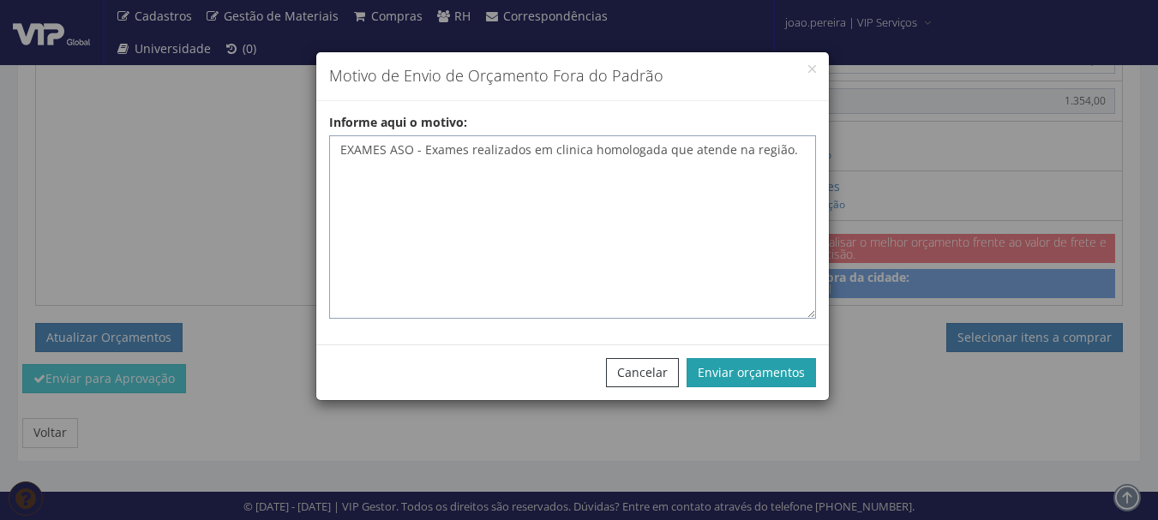
type textarea "EXAMES ASO - Exames realizados em clinica homologada que atende na região."
click at [753, 381] on button "Enviar orçamentos" at bounding box center [751, 372] width 129 height 29
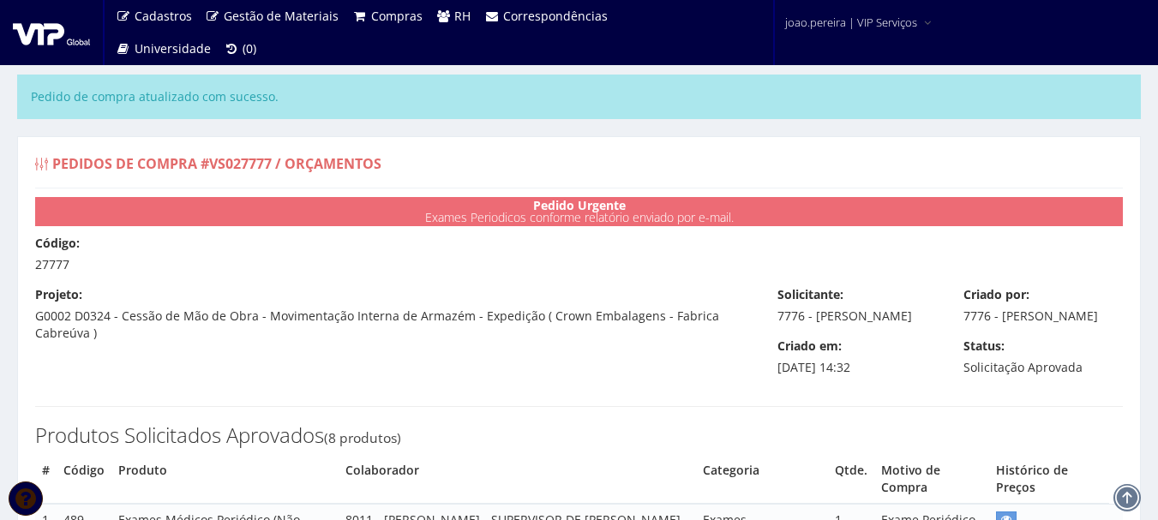
select select "outros"
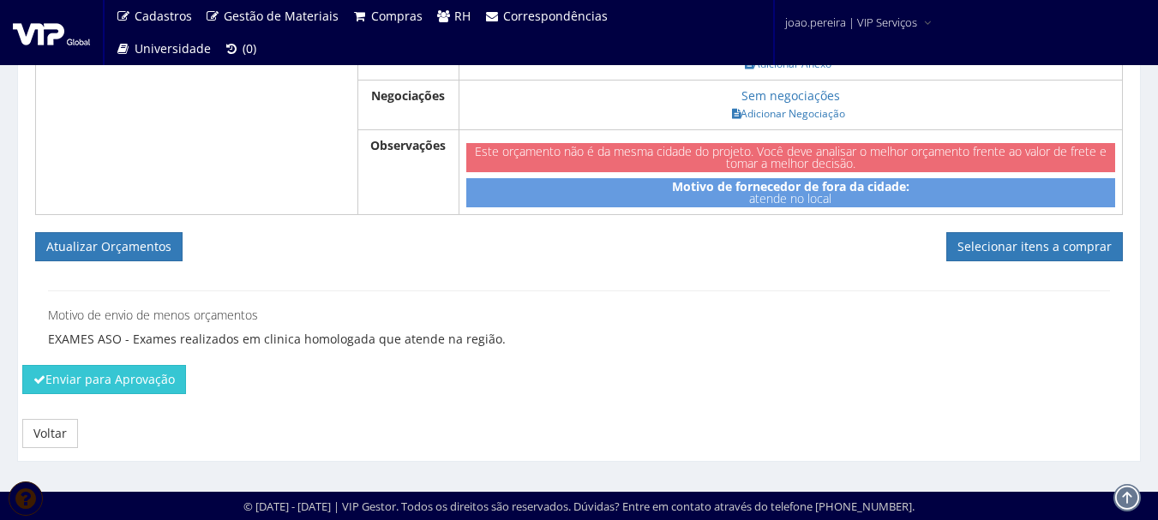
scroll to position [1428, 0]
click at [121, 383] on button "Enviar para Aprovação" at bounding box center [104, 379] width 164 height 29
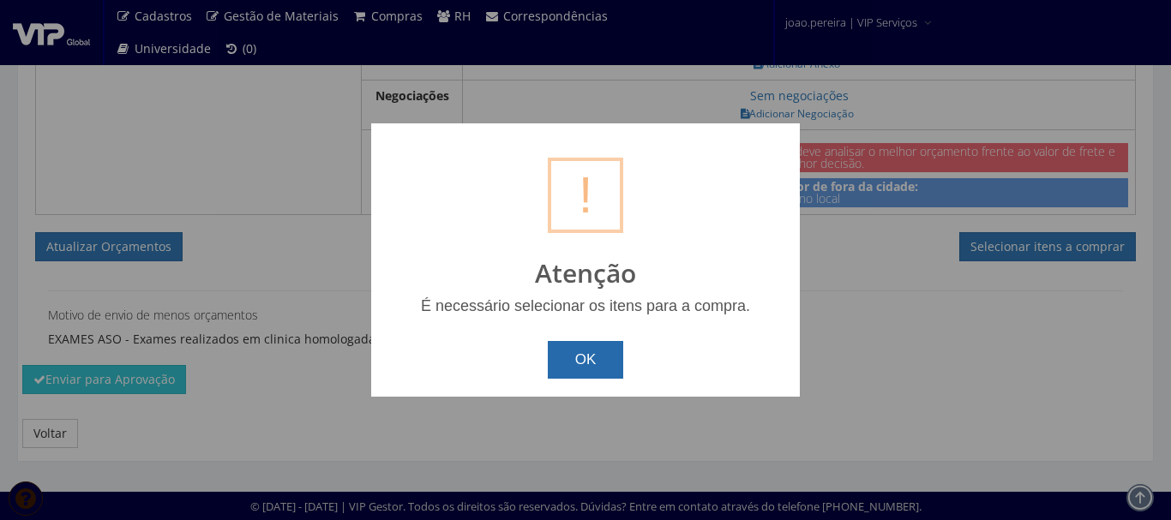
click at [603, 353] on button "OK" at bounding box center [586, 360] width 76 height 38
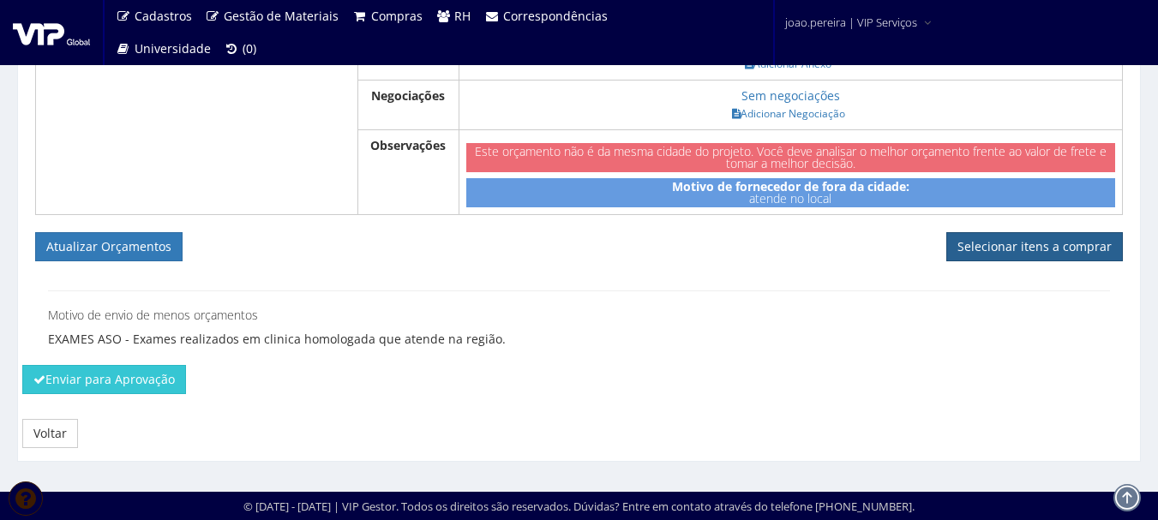
click at [1057, 255] on link "Selecionar itens a comprar" at bounding box center [1034, 246] width 177 height 29
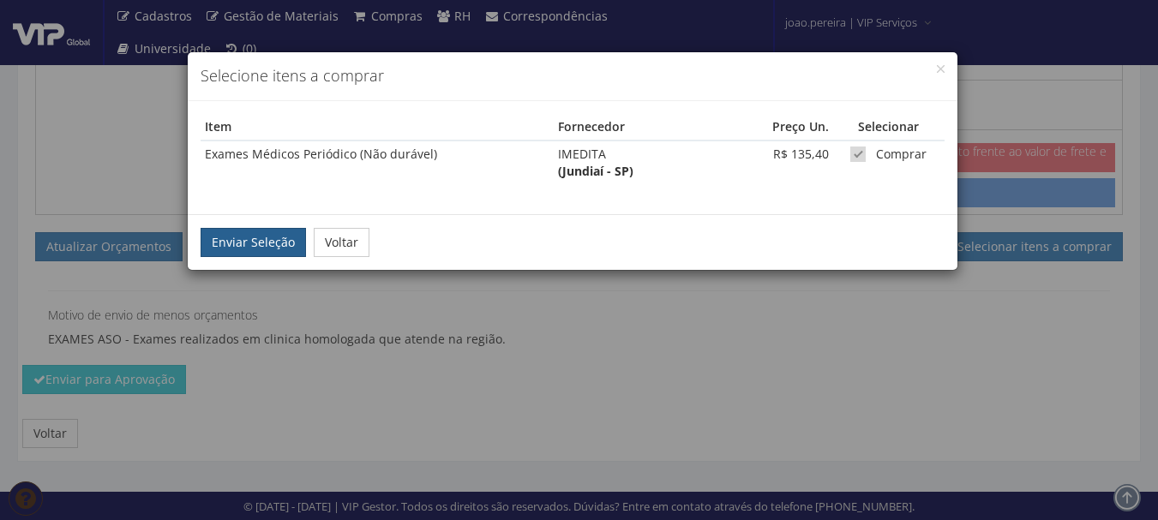
click at [261, 240] on button "Enviar Seleção" at bounding box center [253, 242] width 105 height 29
click at [255, 248] on button "Enviar Seleção" at bounding box center [253, 242] width 105 height 29
click at [809, 222] on div "Enviar Seleção Voltar" at bounding box center [573, 242] width 770 height 56
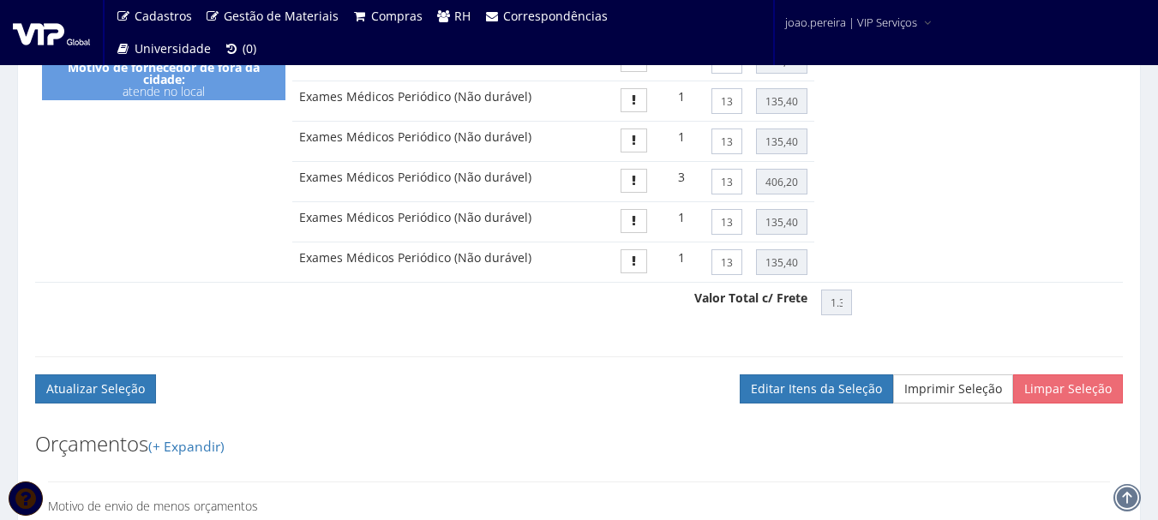
scroll to position [1286, 0]
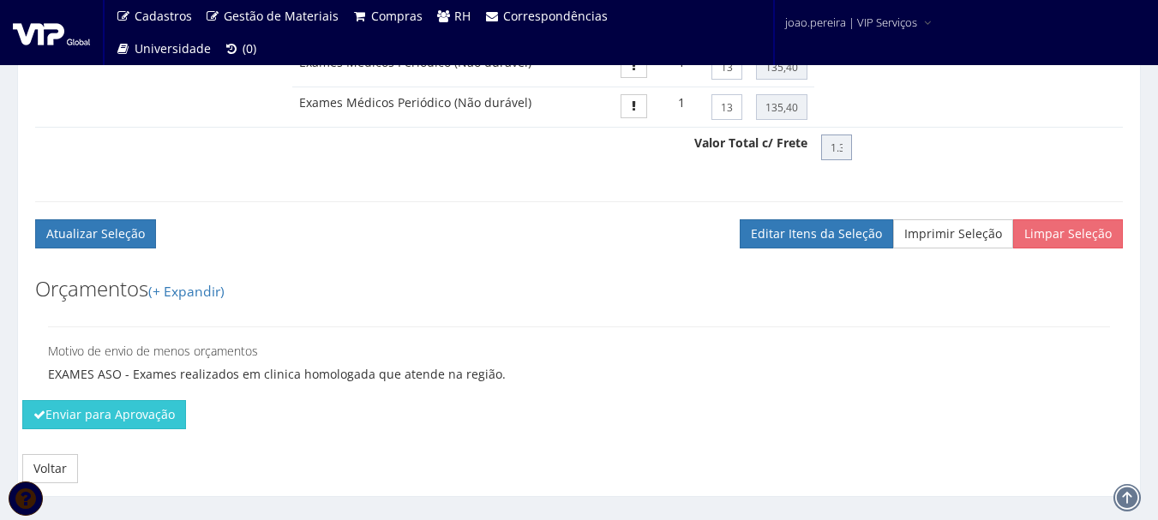
click at [844, 160] on input "1.354,00" at bounding box center [836, 148] width 31 height 26
click at [840, 160] on input "1.354,00" at bounding box center [836, 148] width 31 height 26
click at [842, 160] on input "1.354,00" at bounding box center [836, 148] width 31 height 26
click at [836, 160] on input "1.354,00" at bounding box center [836, 148] width 31 height 26
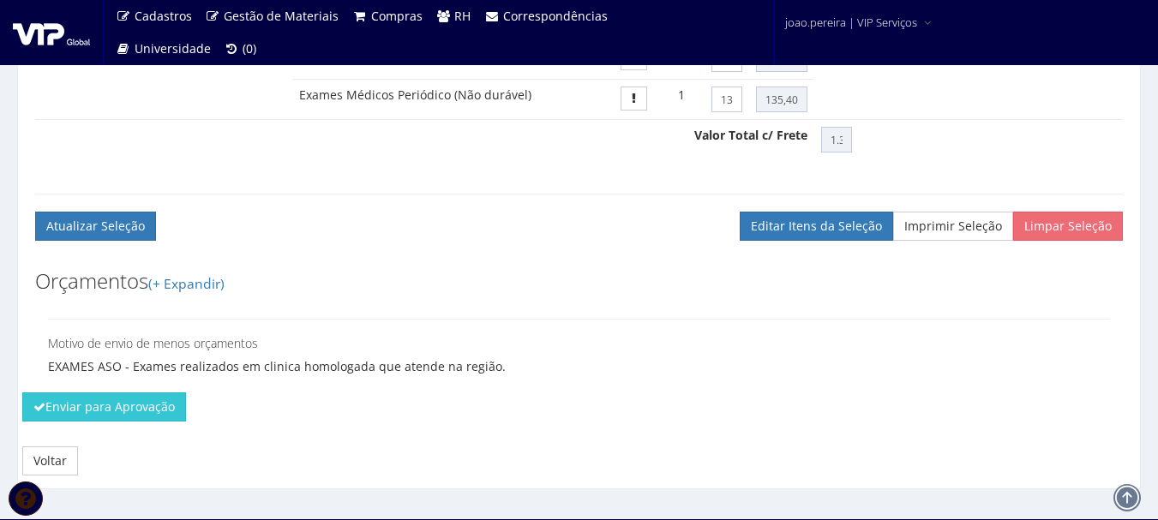
scroll to position [1338, 0]
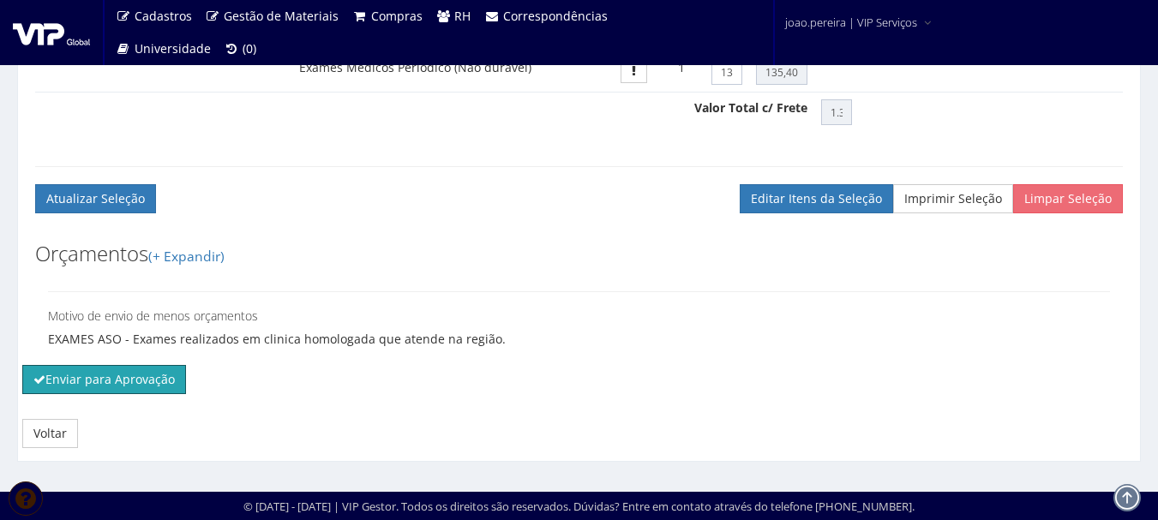
drag, startPoint x: 90, startPoint y: 379, endPoint x: 645, endPoint y: 56, distance: 641.9
click at [90, 379] on button "Enviar para Aprovação" at bounding box center [104, 379] width 164 height 29
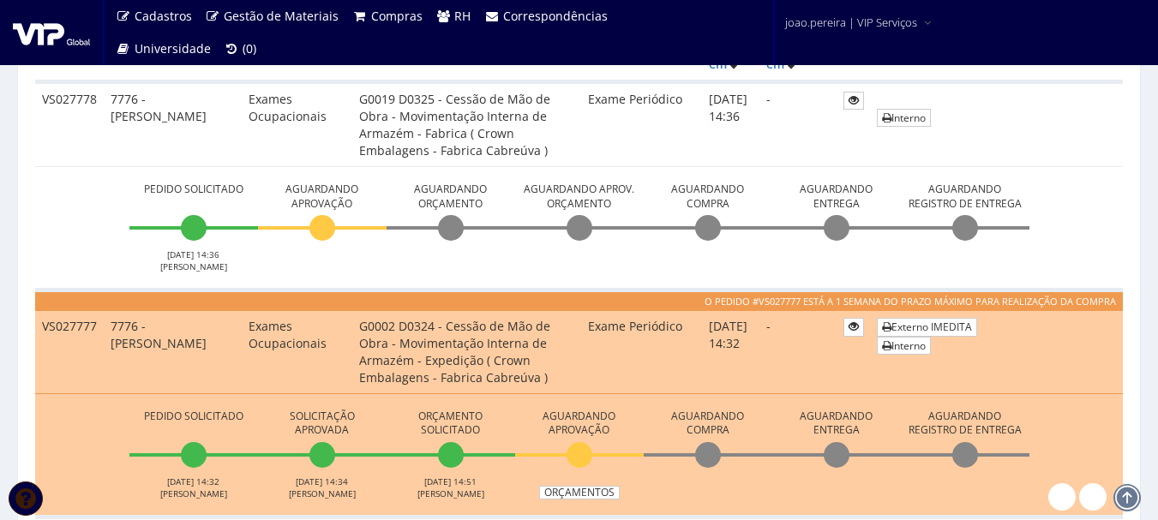
scroll to position [514, 0]
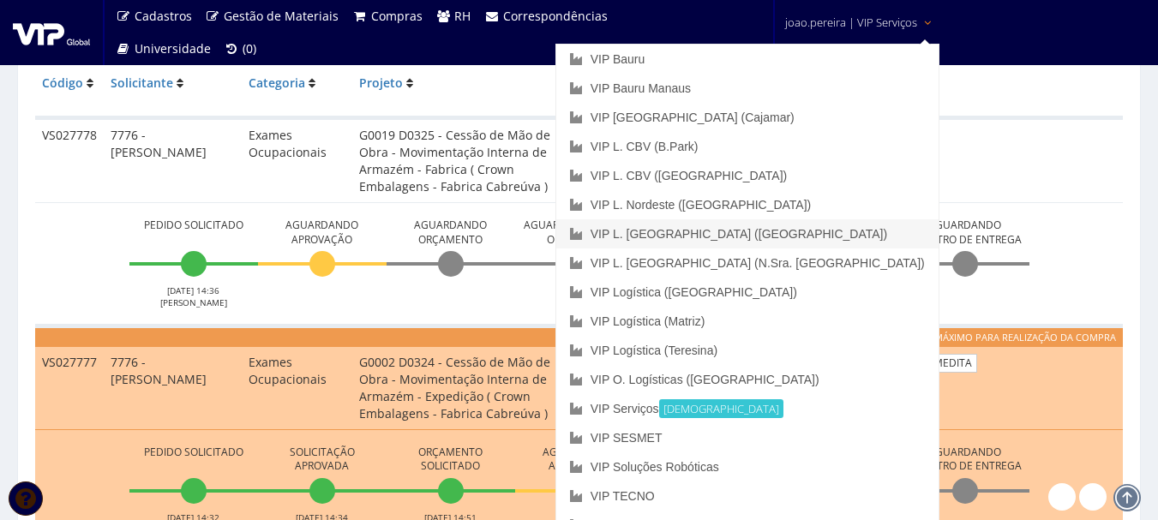
click at [814, 228] on link "VIP L. [GEOGRAPHIC_DATA] ([GEOGRAPHIC_DATA])" at bounding box center [747, 233] width 382 height 29
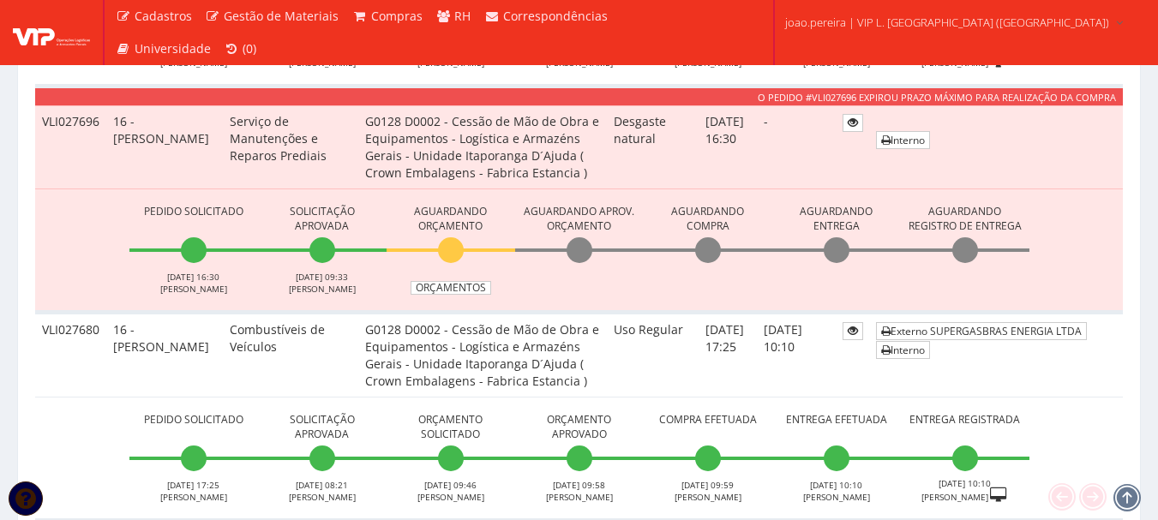
scroll to position [1629, 0]
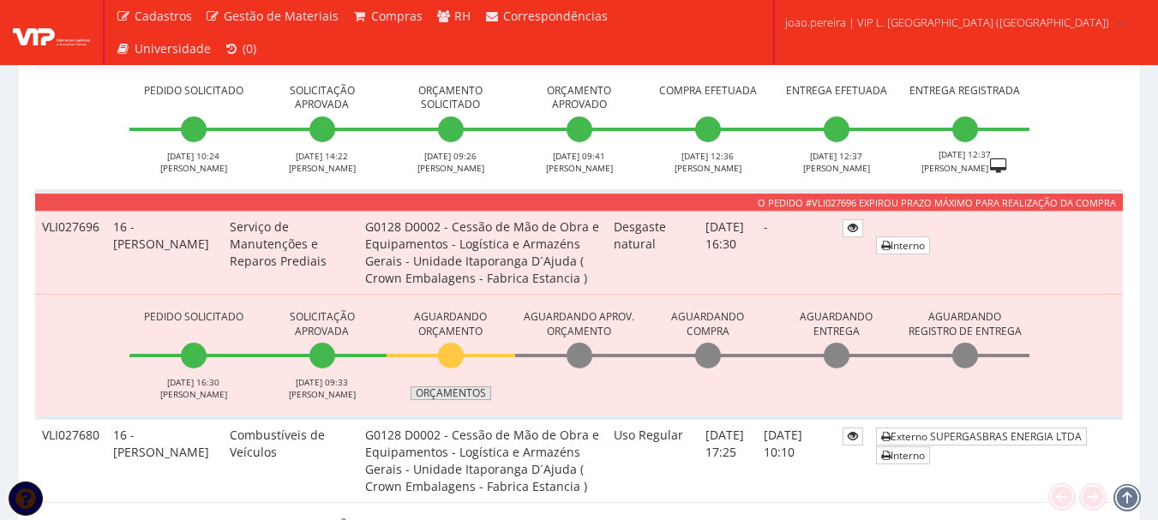
click at [471, 393] on link "Orçamentos" at bounding box center [451, 394] width 81 height 14
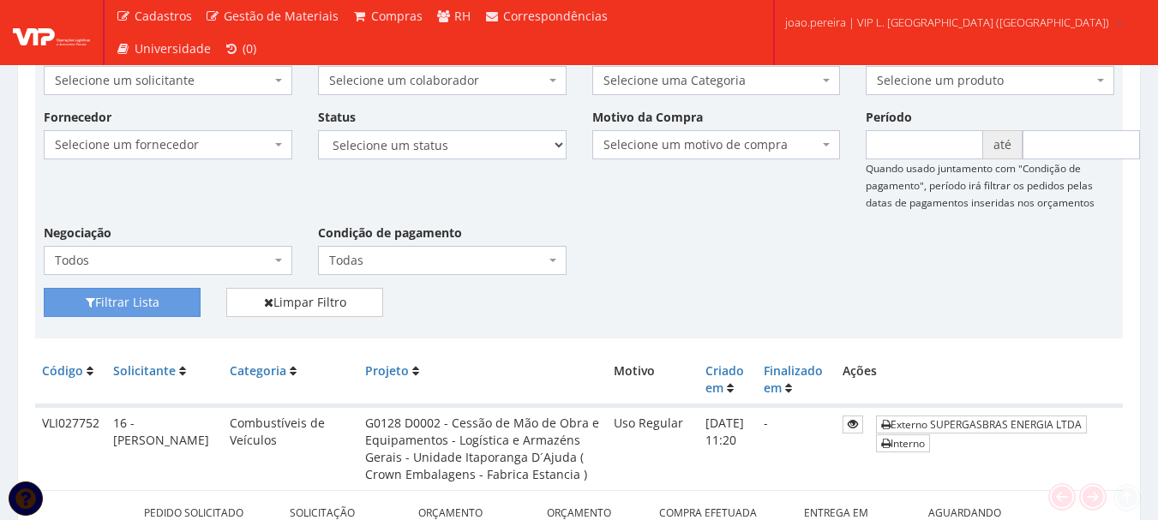
scroll to position [333, 0]
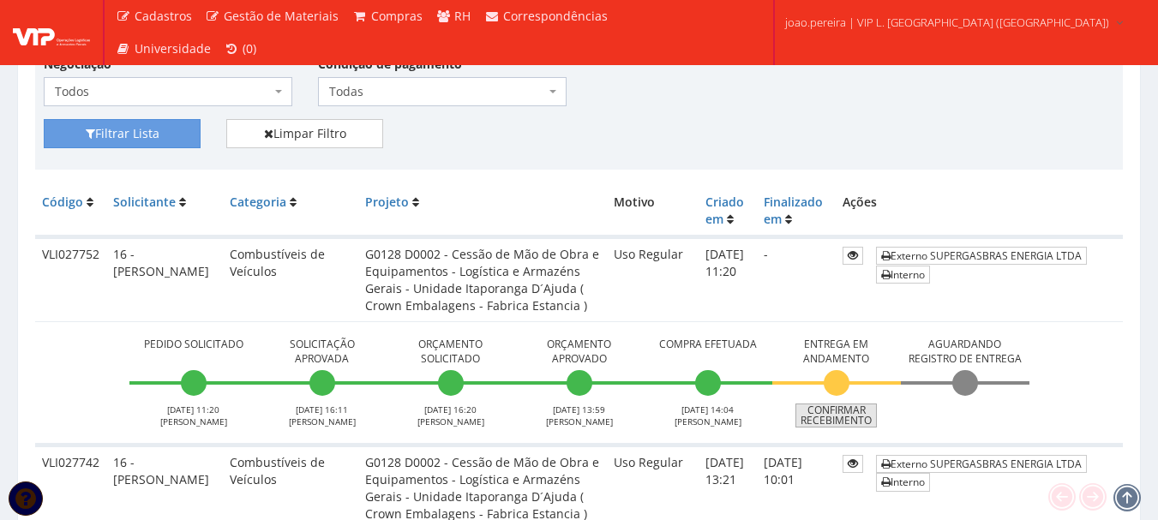
click at [853, 424] on link "Confirmar Recebimento" at bounding box center [836, 416] width 81 height 24
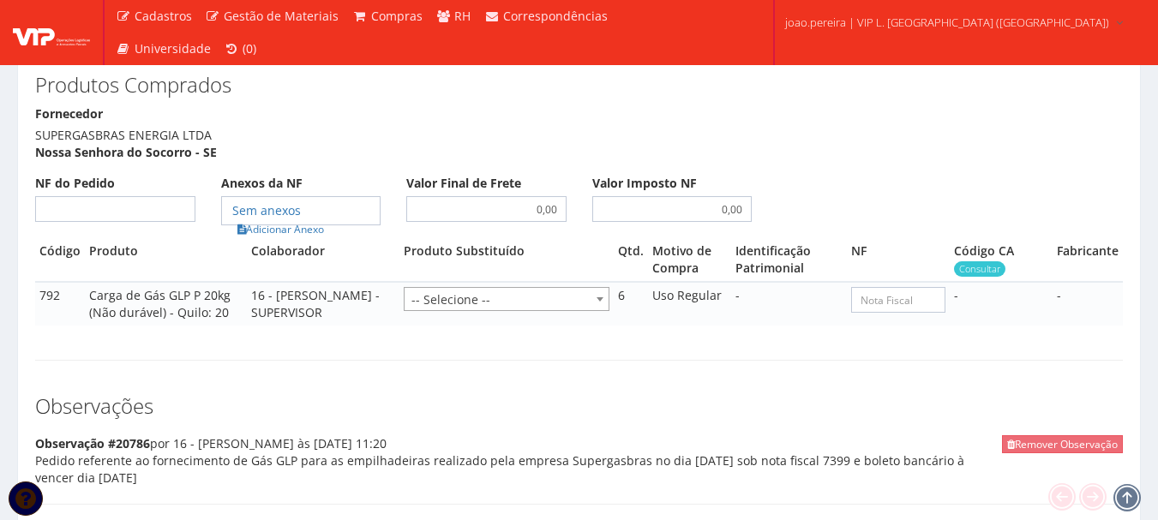
scroll to position [857, 0]
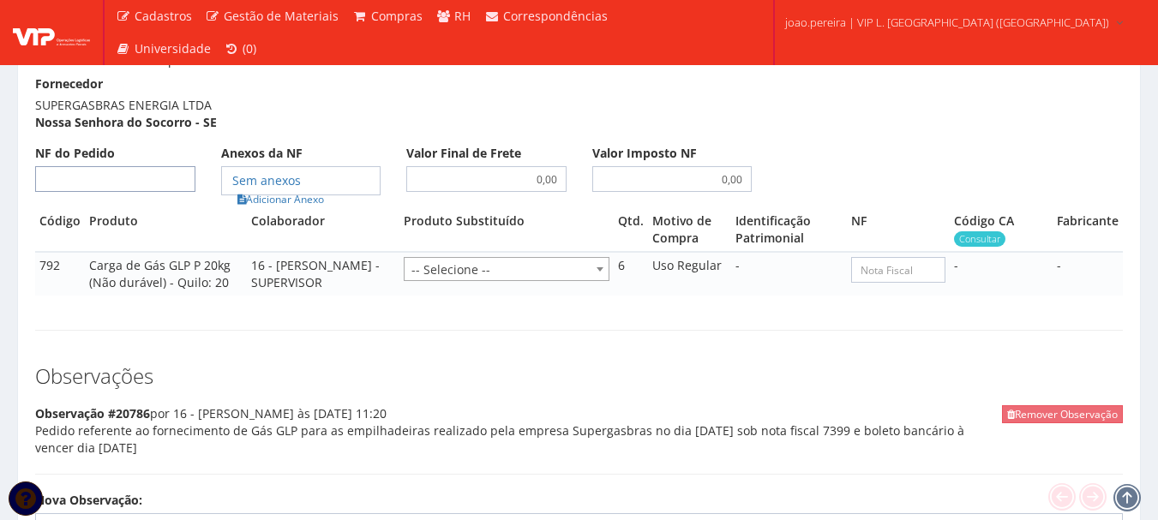
click at [164, 181] on input "NF do Pedido" at bounding box center [115, 179] width 160 height 26
type input "7399"
click at [270, 195] on link "Adicionar Anexo" at bounding box center [280, 199] width 97 height 18
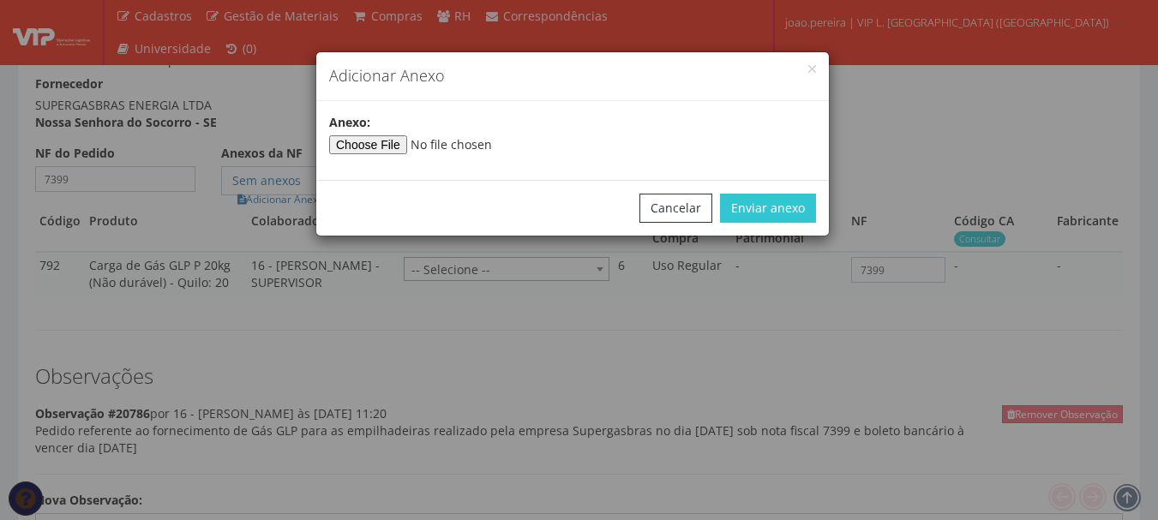
type input"] "C:\fakepath\NF 7399 SUPERGASBRAS.pdf"
click at [818, 198] on div "Cancelar Enviar anexo" at bounding box center [572, 208] width 513 height 56
click at [798, 207] on button "Enviar anexo" at bounding box center [768, 208] width 96 height 29
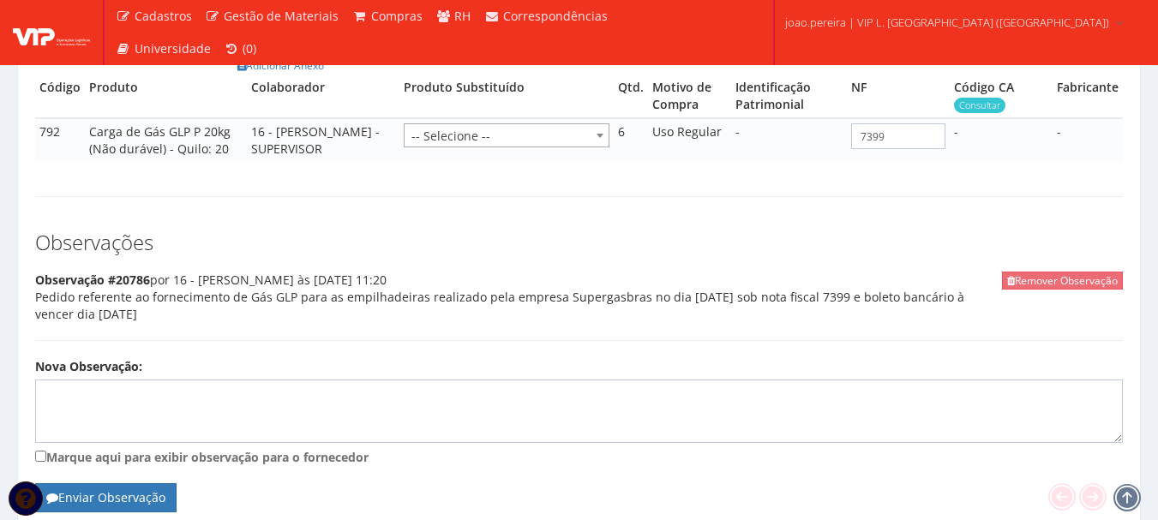
scroll to position [1114, 0]
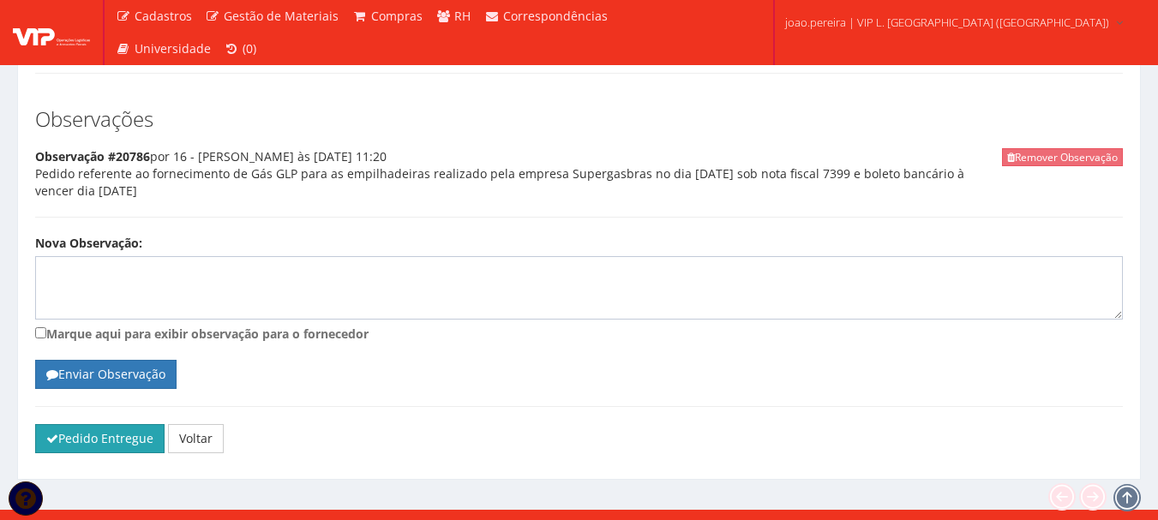
drag, startPoint x: 82, startPoint y: 442, endPoint x: 625, endPoint y: 62, distance: 662.8
click at [81, 442] on button "Pedido Entregue" at bounding box center [99, 438] width 129 height 29
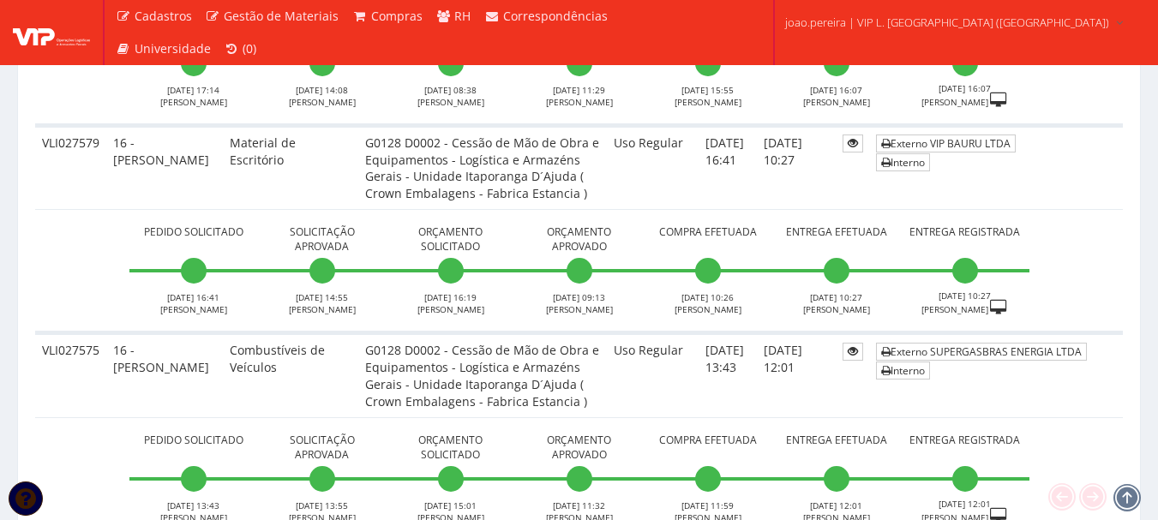
scroll to position [6515, 0]
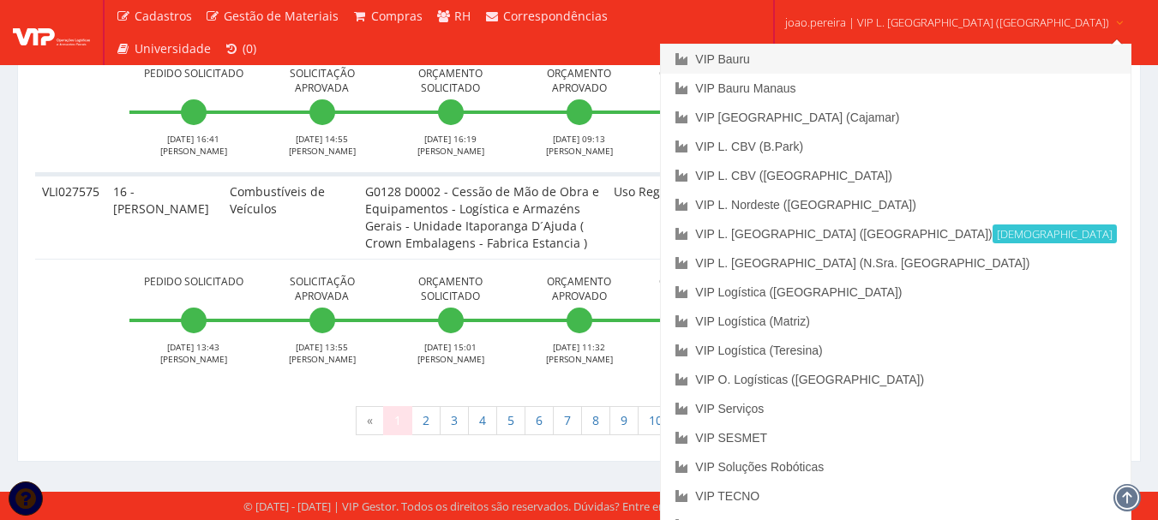
click at [820, 51] on link "VIP Bauru" at bounding box center [895, 59] width 469 height 29
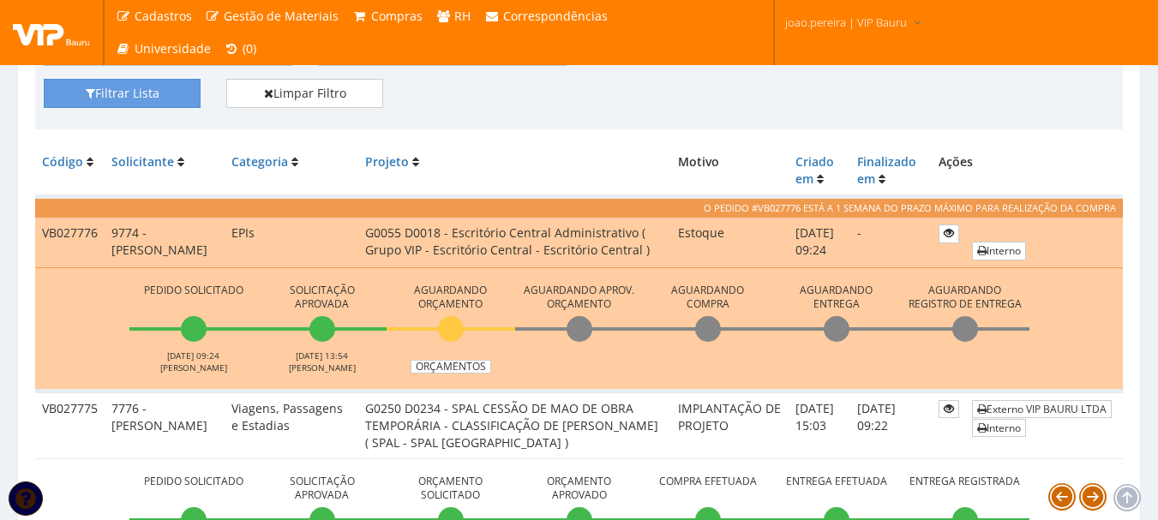
scroll to position [429, 0]
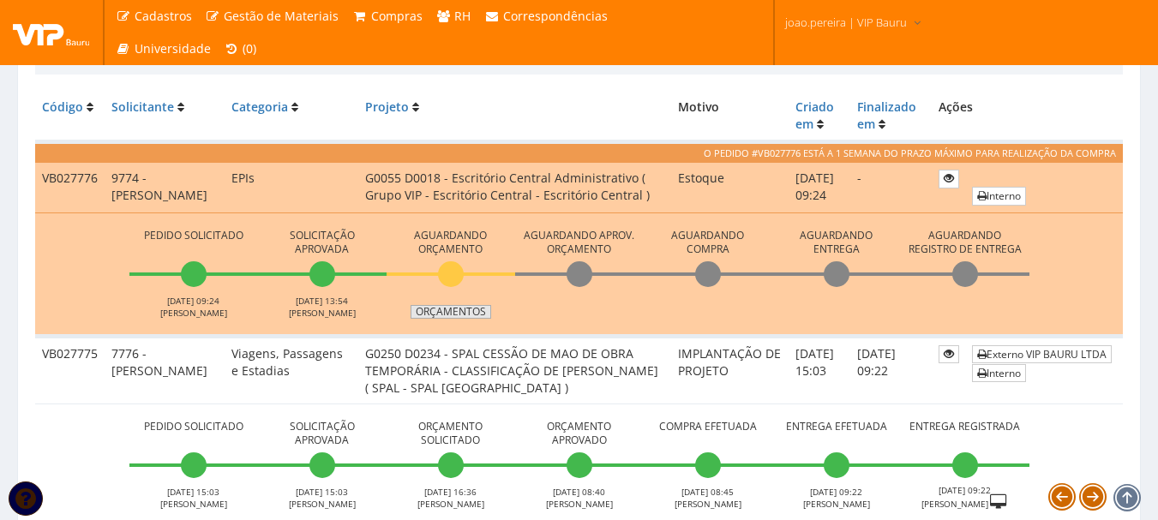
click at [450, 319] on link "Orçamentos" at bounding box center [451, 312] width 81 height 14
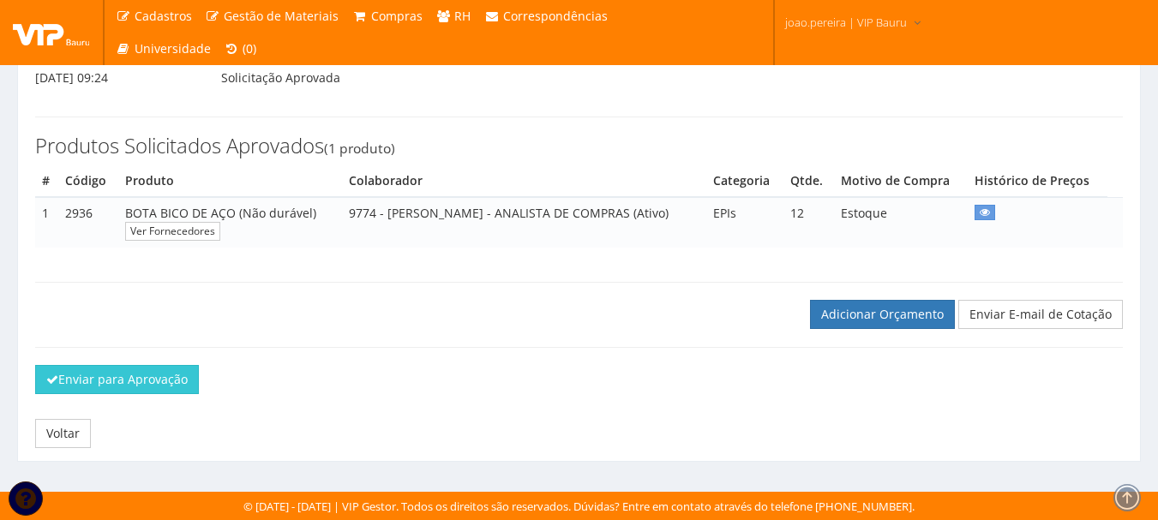
scroll to position [207, 0]
click at [871, 319] on link "Adicionar Orçamento" at bounding box center [882, 314] width 145 height 29
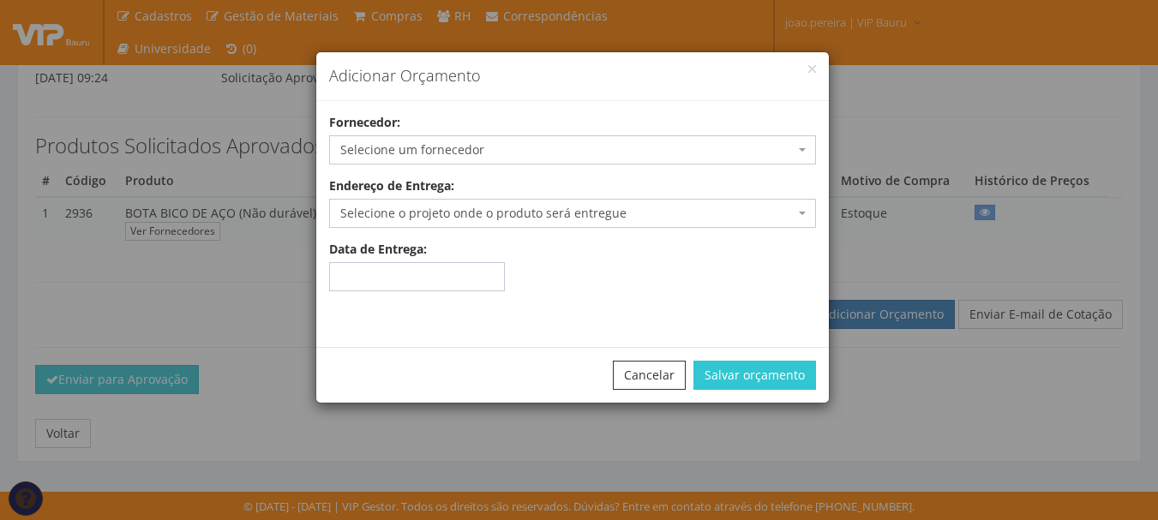
click at [565, 132] on div "Fornecedor: Selecione um fornecedor ******** - Brasília/DF 1000 MARCAS BRASIL -…" at bounding box center [572, 139] width 513 height 51
click at [561, 143] on span "Selecione um fornecedor" at bounding box center [567, 149] width 454 height 17
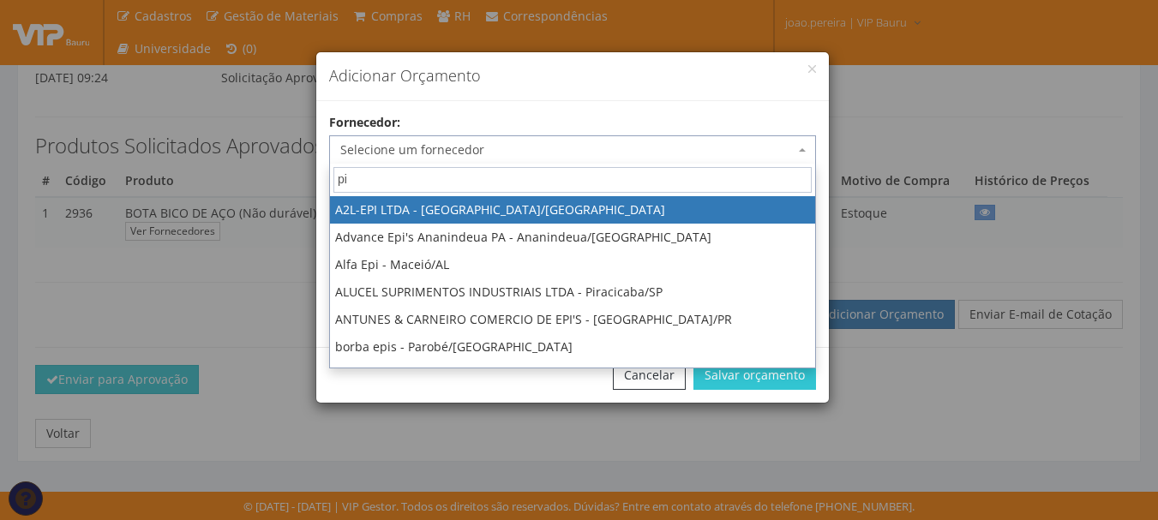
type input "pia"
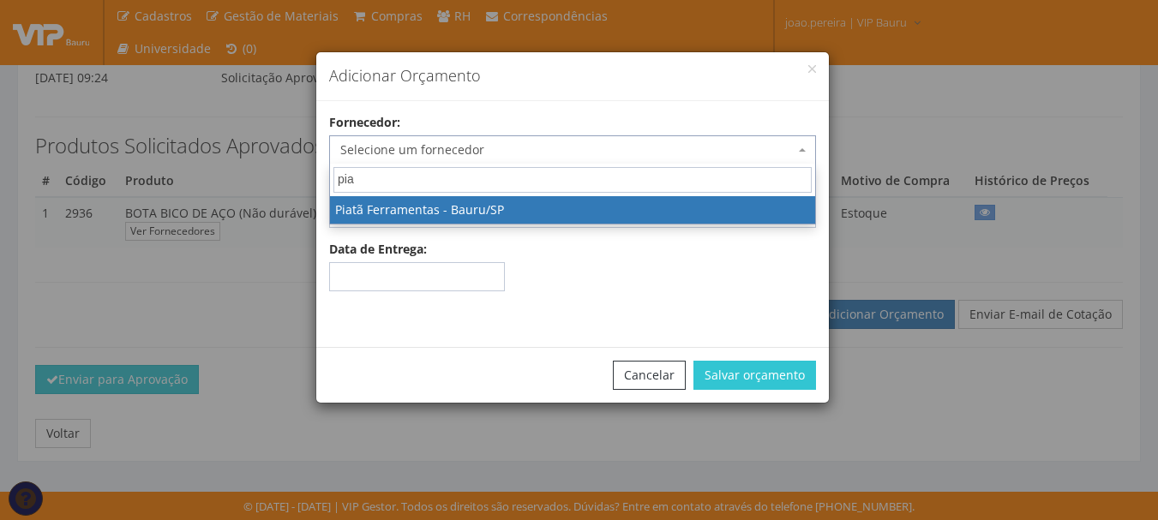
select select "356"
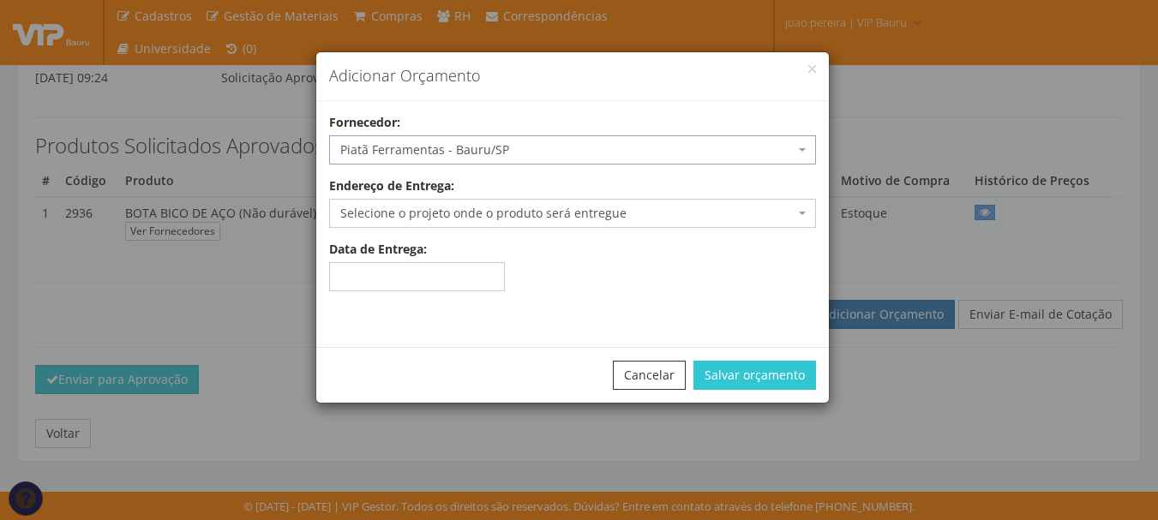
click at [513, 214] on span "Selecione o projeto onde o produto será entregue" at bounding box center [567, 213] width 454 height 17
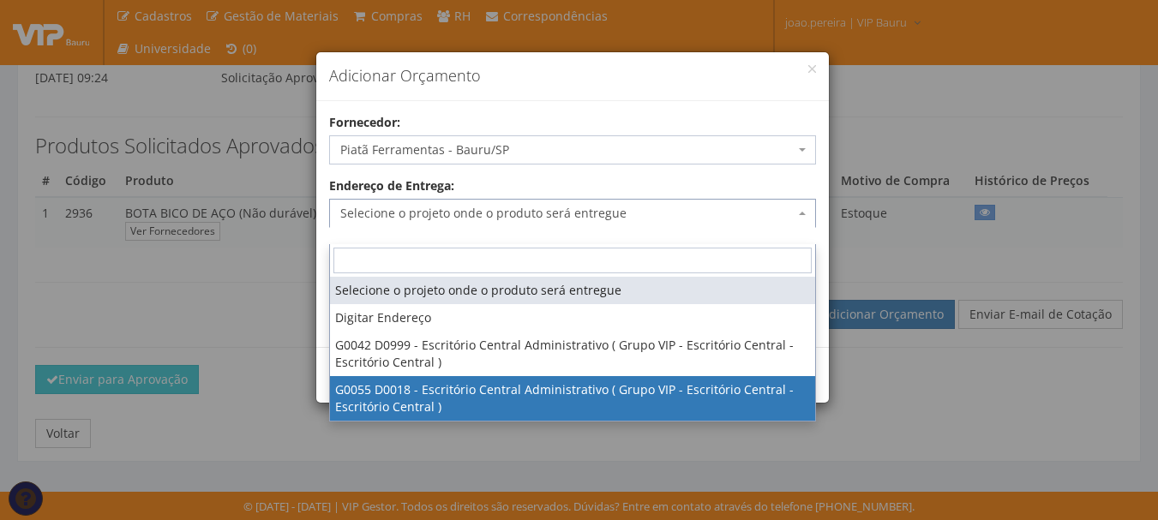
select select "55"
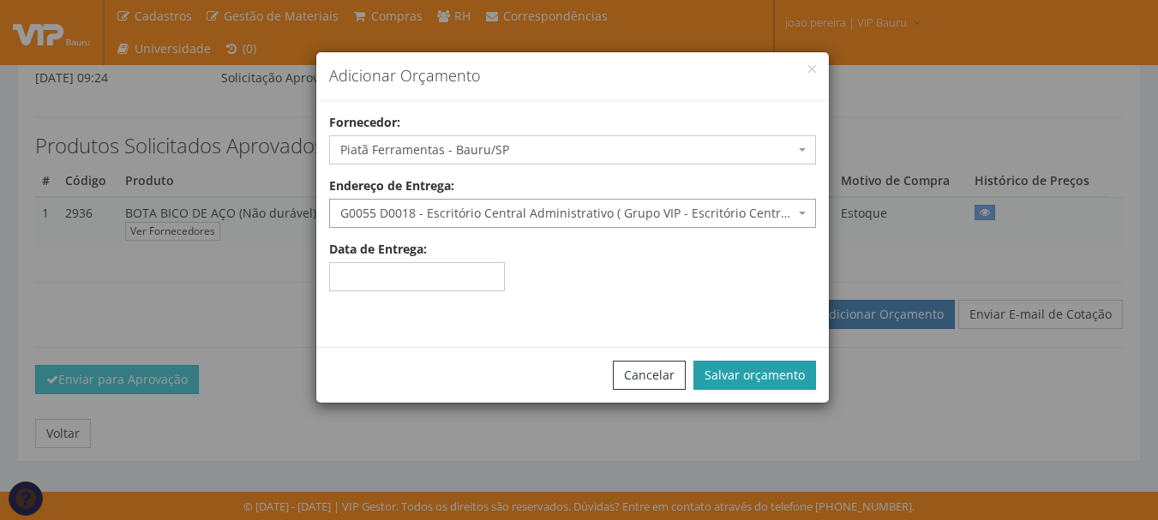
click at [758, 376] on button "Salvar orçamento" at bounding box center [755, 375] width 123 height 29
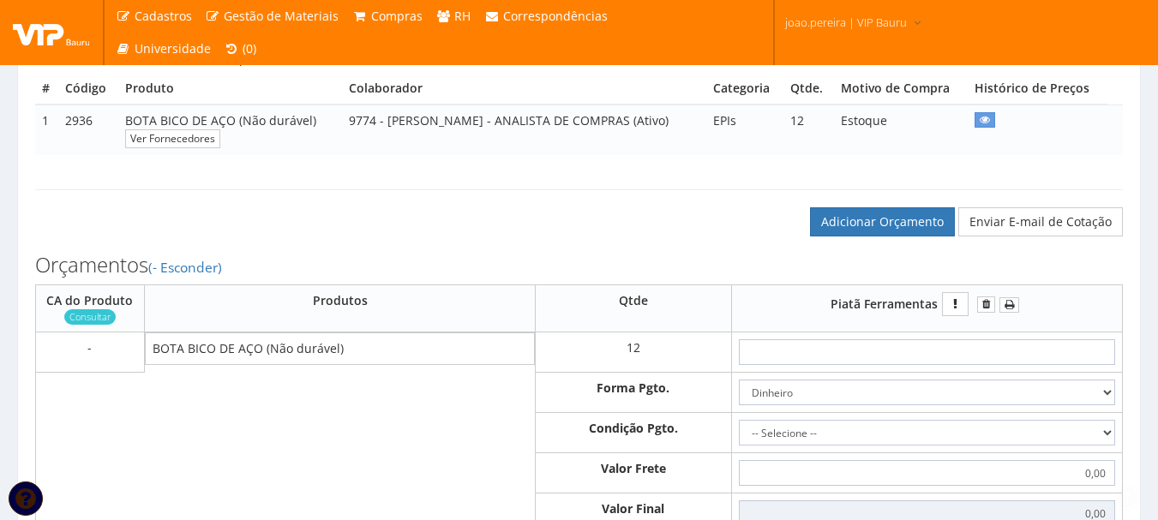
scroll to position [429, 0]
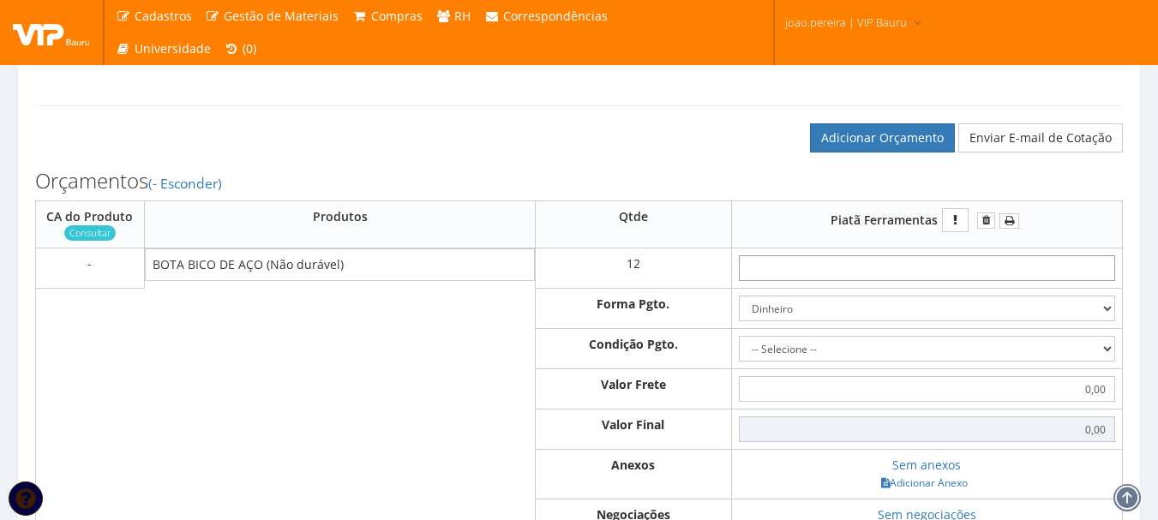
click at [958, 281] on input "text" at bounding box center [927, 268] width 377 height 26
type input "9"
type input "108,00"
type input "97"
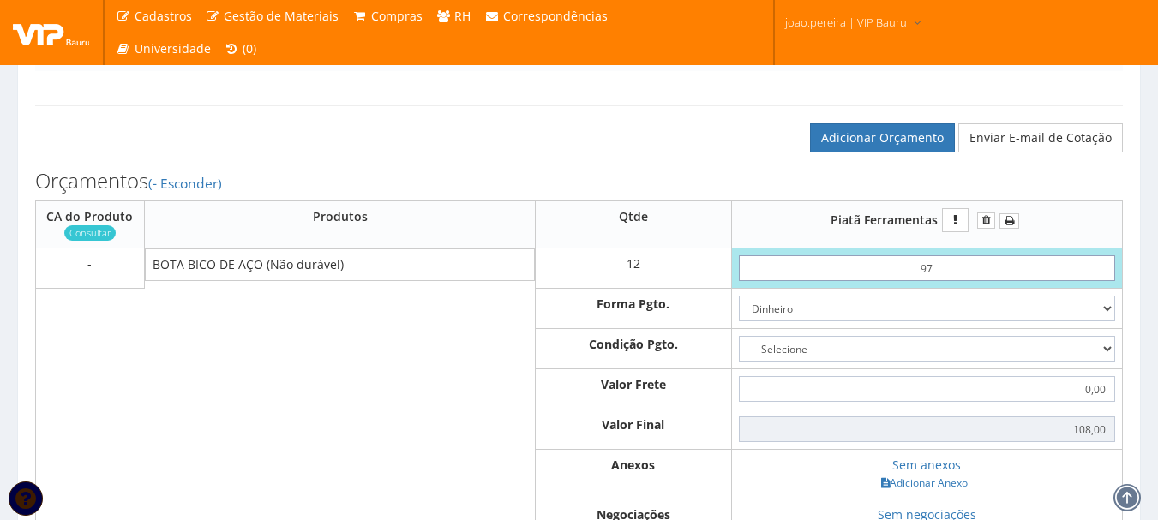
type input "1164,00"
type input "9,70"
type input "116,40"
type input "97,00"
type input "1164,00"
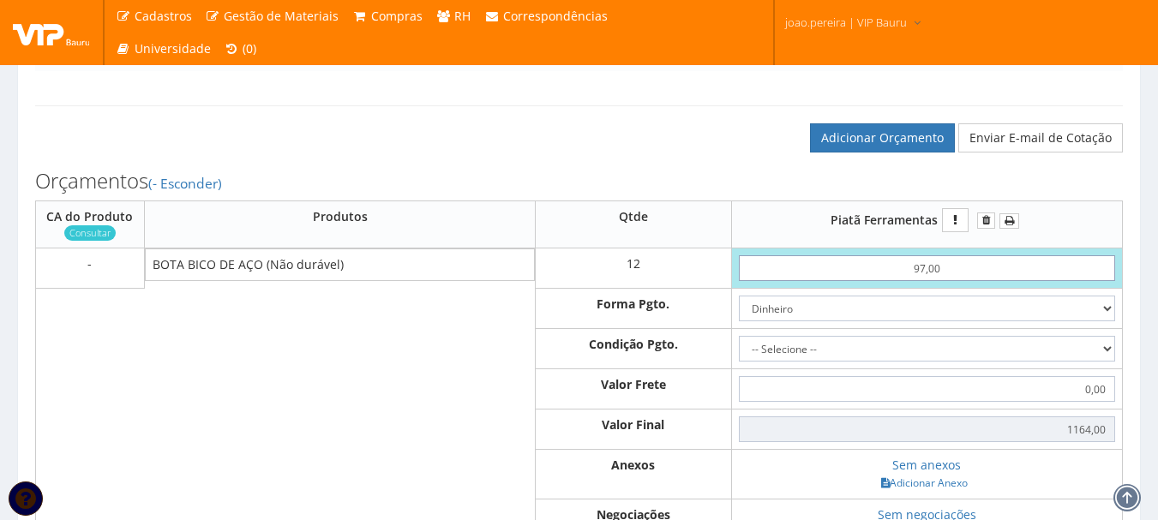
type input "97,00"
drag, startPoint x: 1111, startPoint y: 369, endPoint x: 1063, endPoint y: 367, distance: 48.0
click at [1111, 362] on select "-- Selecione -- À vista 7 dias 10 dias" at bounding box center [927, 349] width 377 height 26
select select "0"
click at [739, 353] on select "-- Selecione -- À vista 7 dias 10 dias" at bounding box center [927, 349] width 377 height 26
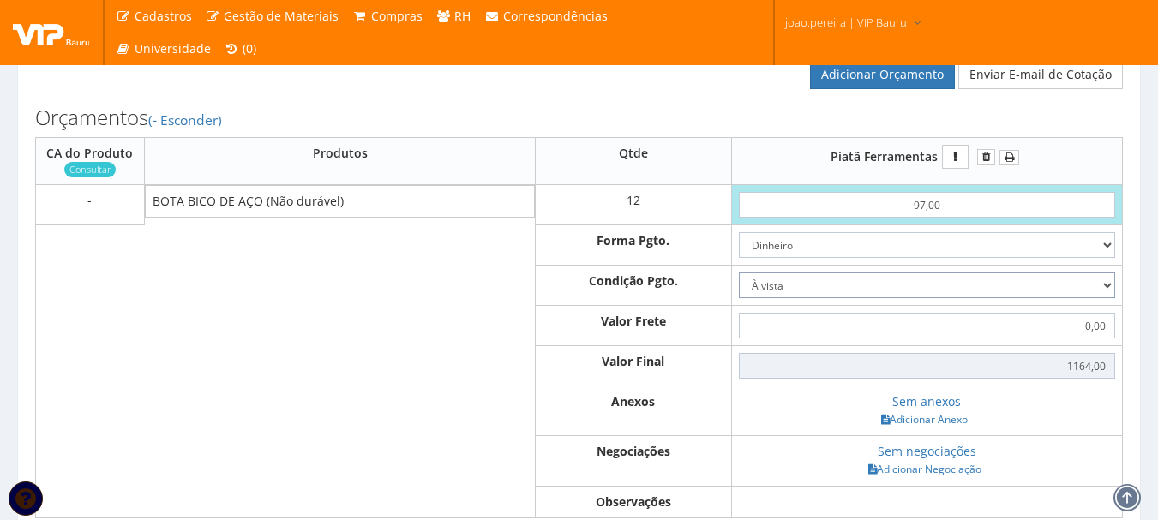
scroll to position [686, 0]
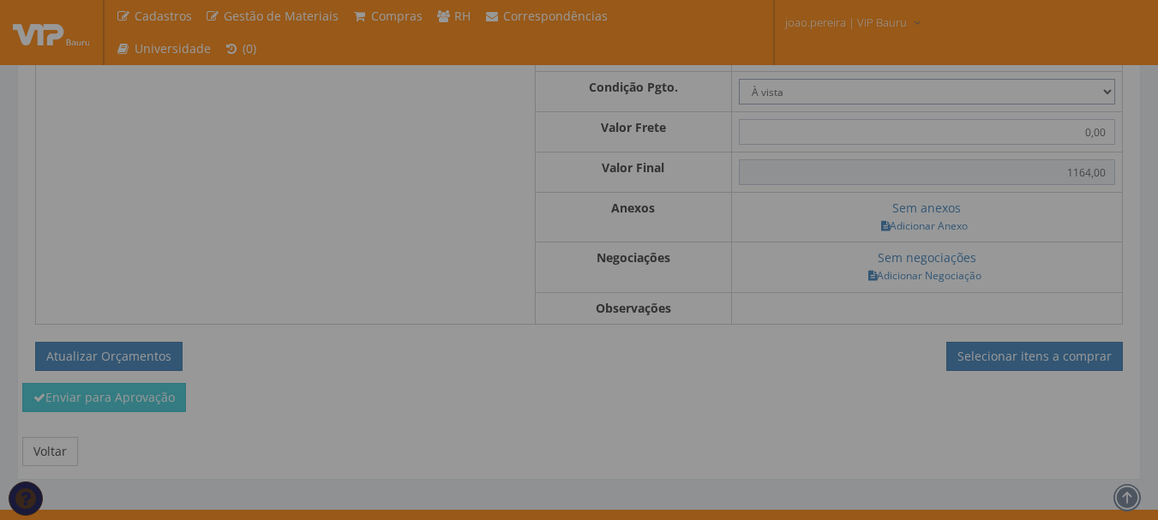
type input "1.164,00"
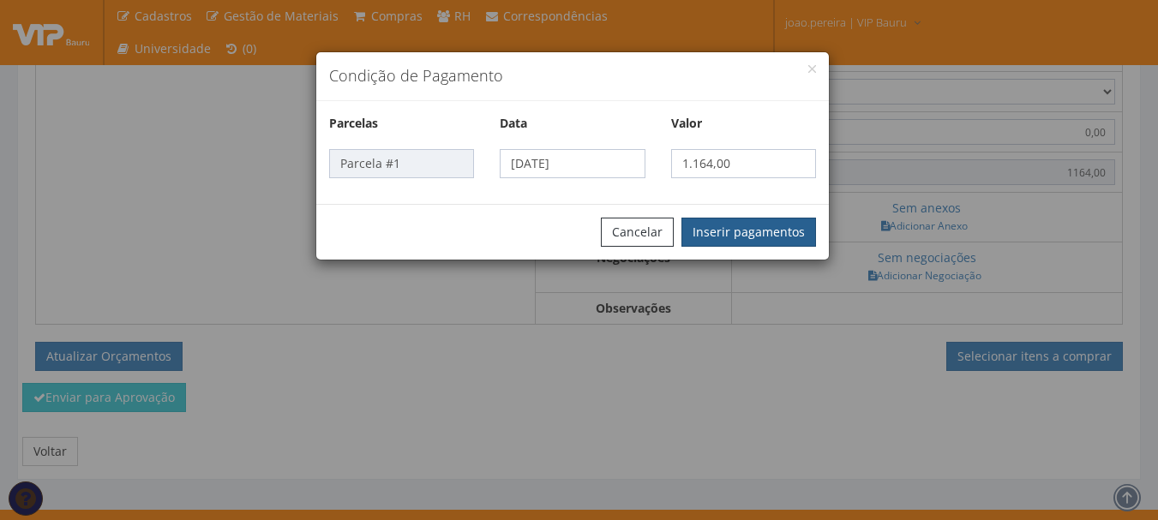
click at [776, 233] on button "Inserir pagamentos" at bounding box center [749, 232] width 135 height 29
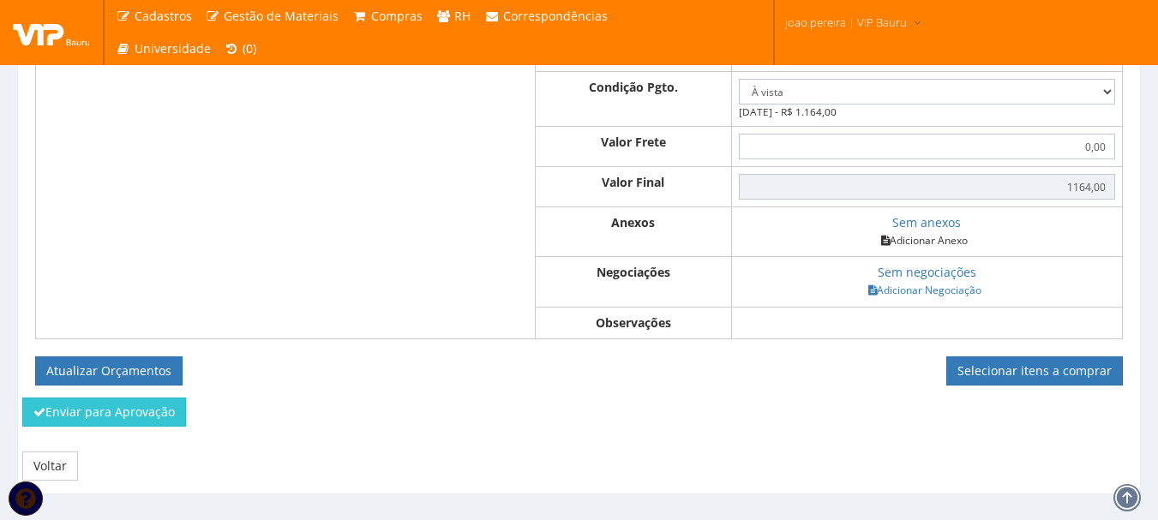
click at [935, 249] on link "Adicionar Anexo" at bounding box center [924, 240] width 97 height 18
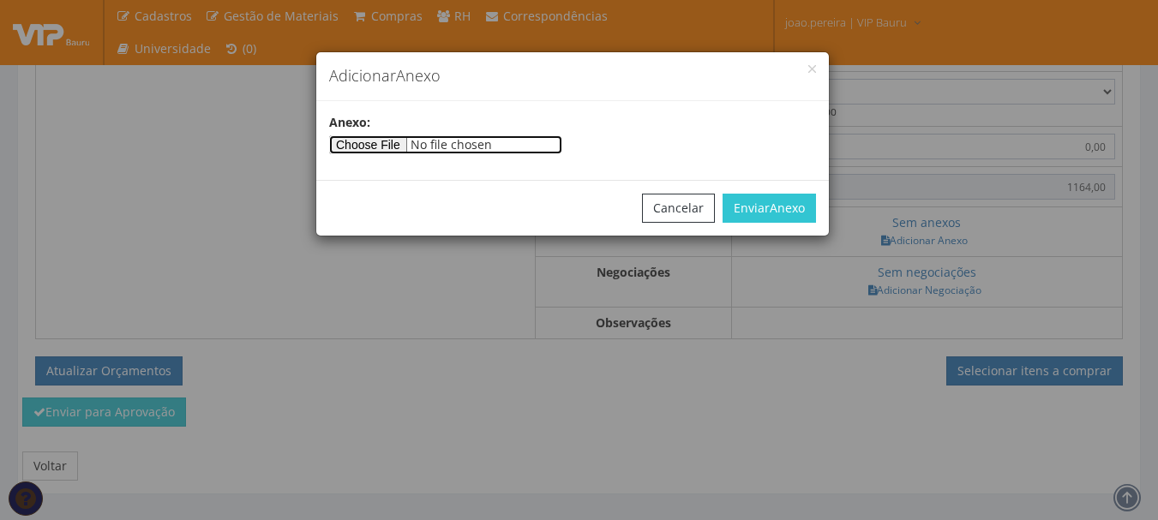
click at [388, 143] on input"] "file" at bounding box center [445, 144] width 233 height 19
type input"] "C:\fakepath\Piata.jpg"
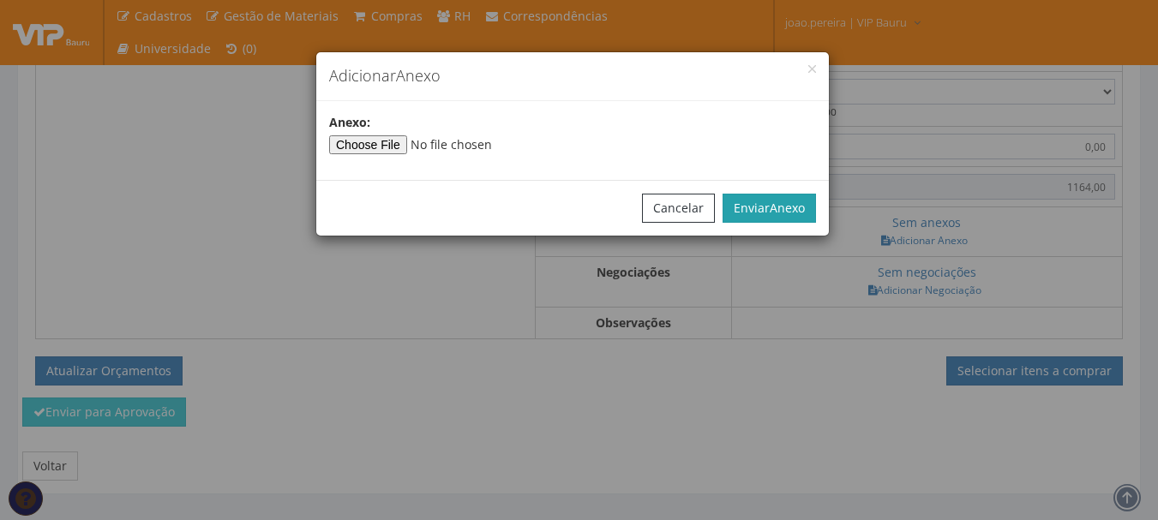
click at [775, 214] on span "Anexo" at bounding box center [787, 208] width 35 height 16
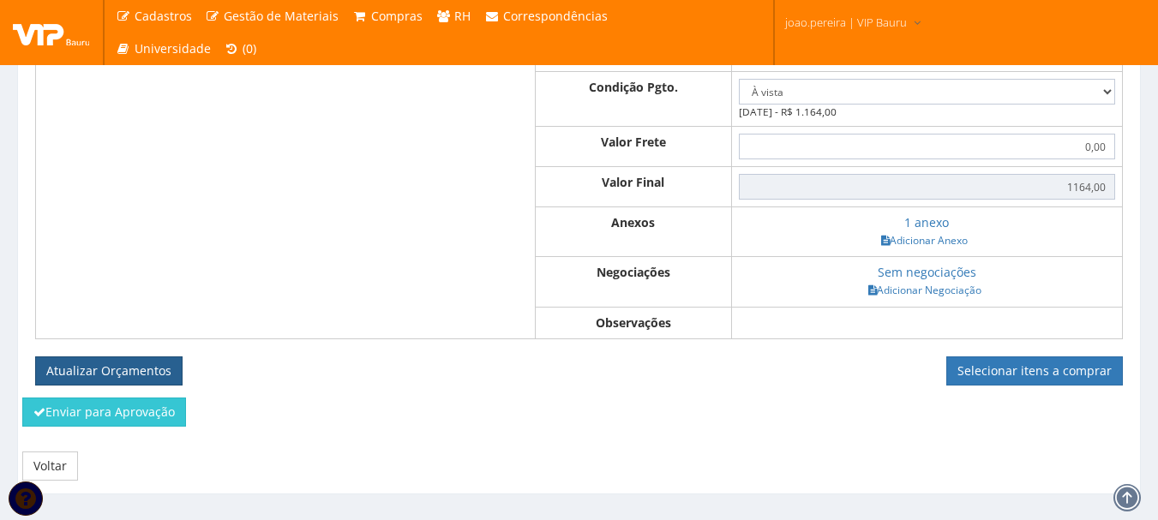
click at [65, 378] on button "Atualizar Orçamentos" at bounding box center [108, 371] width 147 height 29
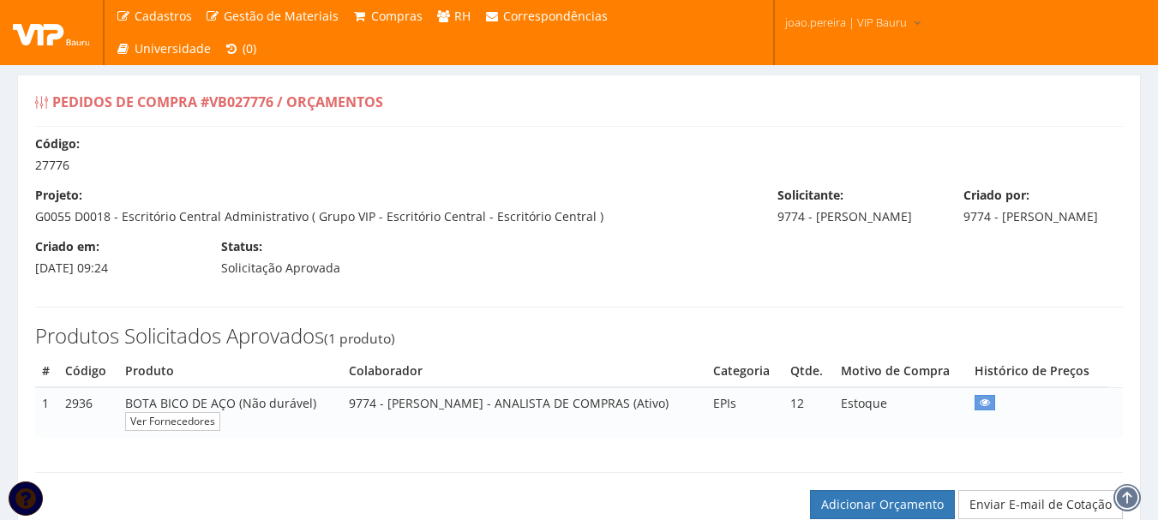
select select "0"
